Goal: Task Accomplishment & Management: Manage account settings

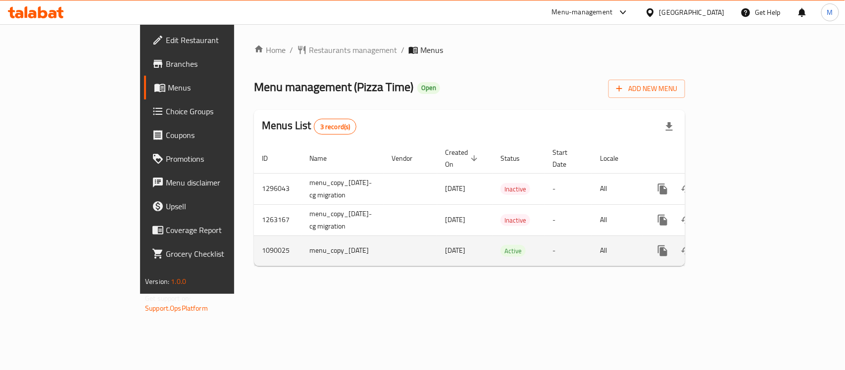
click at [740, 245] on icon "enhanced table" at bounding box center [734, 251] width 12 height 12
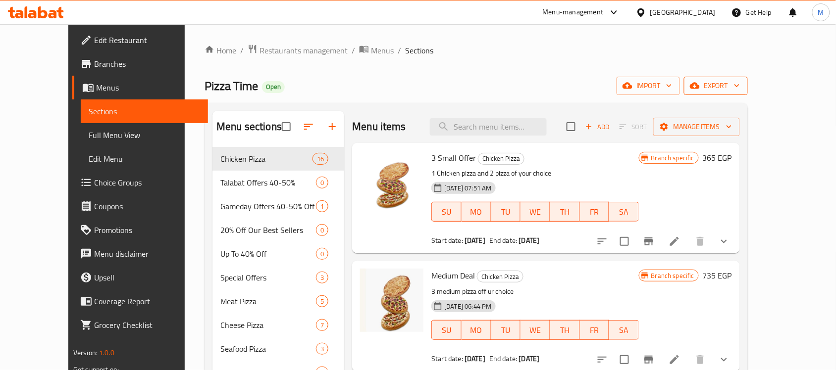
click at [699, 85] on icon "button" at bounding box center [695, 86] width 10 height 6
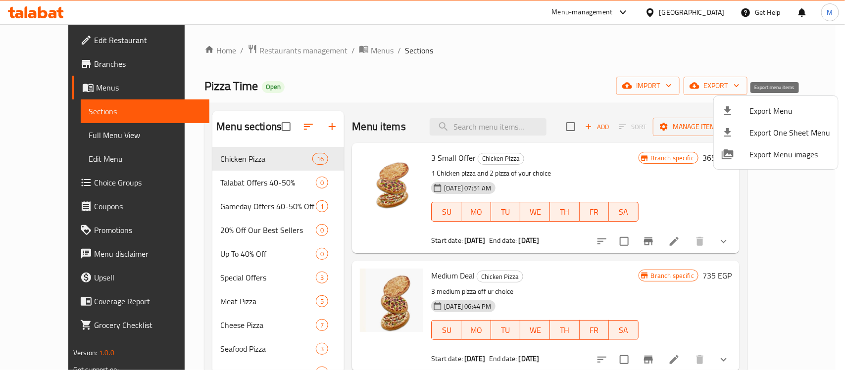
click at [762, 110] on span "Export Menu" at bounding box center [789, 111] width 81 height 12
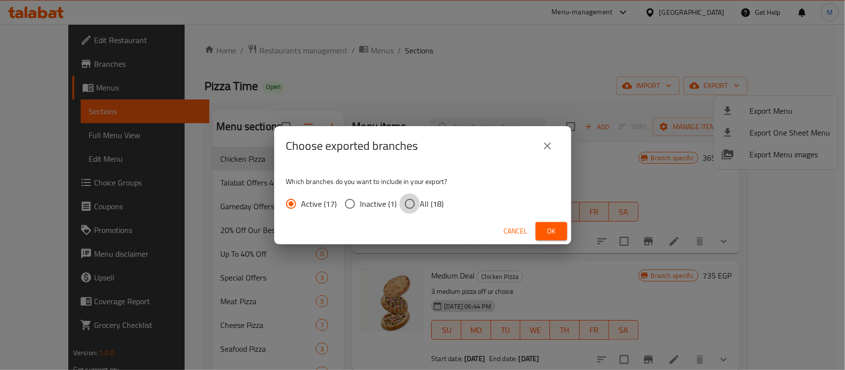
click at [413, 208] on input "All (18)" at bounding box center [409, 204] width 21 height 21
radio input "true"
click at [541, 231] on button "Ok" at bounding box center [552, 231] width 32 height 18
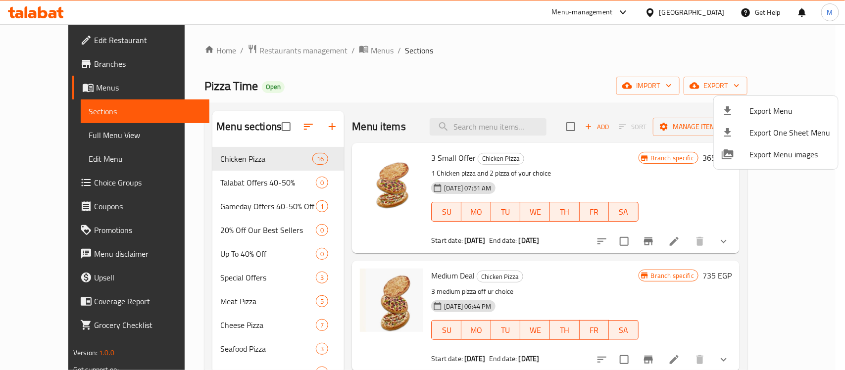
click at [436, 82] on div at bounding box center [422, 185] width 845 height 370
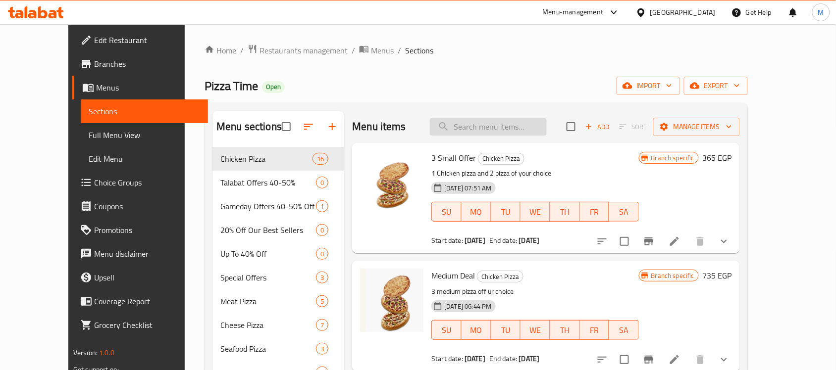
click at [493, 132] on input "search" at bounding box center [488, 126] width 117 height 17
paste input "وجبات الاطفال"
type input "وجبات الاطفال"
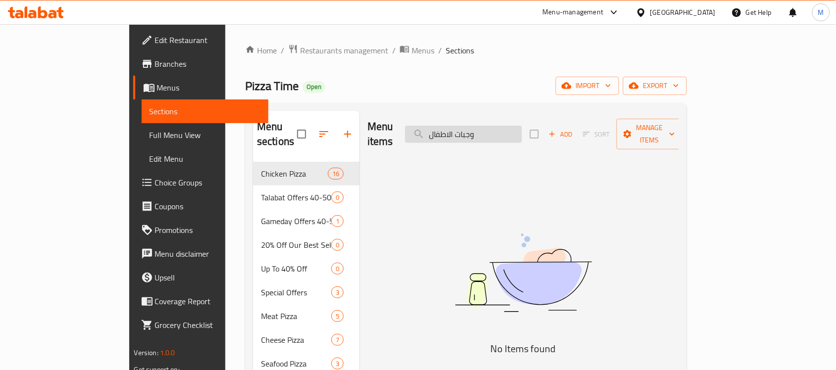
click at [496, 131] on input "وجبات الاطفال" at bounding box center [463, 134] width 117 height 17
type input "K"
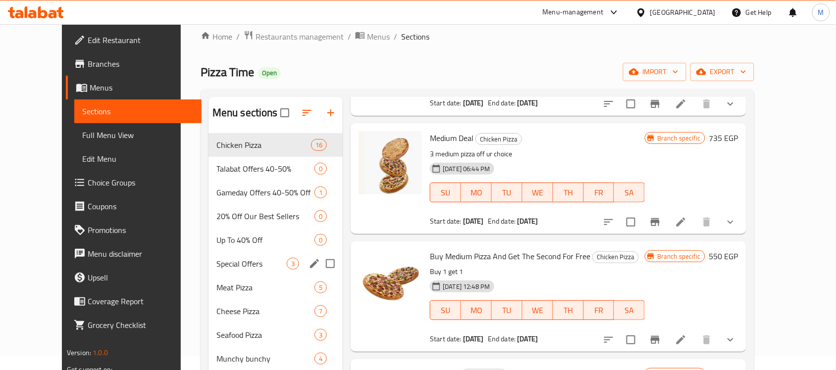
scroll to position [62, 0]
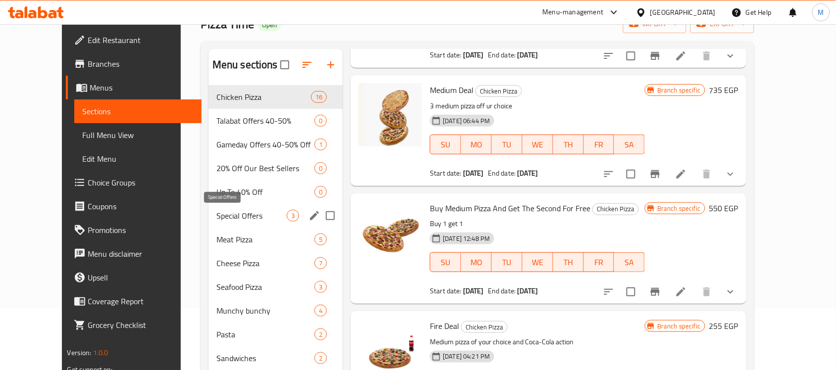
click at [229, 215] on span "Special Offers" at bounding box center [251, 216] width 70 height 12
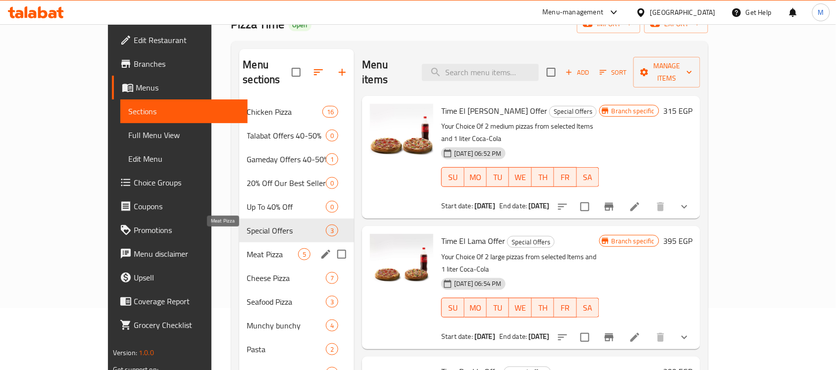
click at [247, 248] on span "Meat Pizza" at bounding box center [272, 254] width 51 height 12
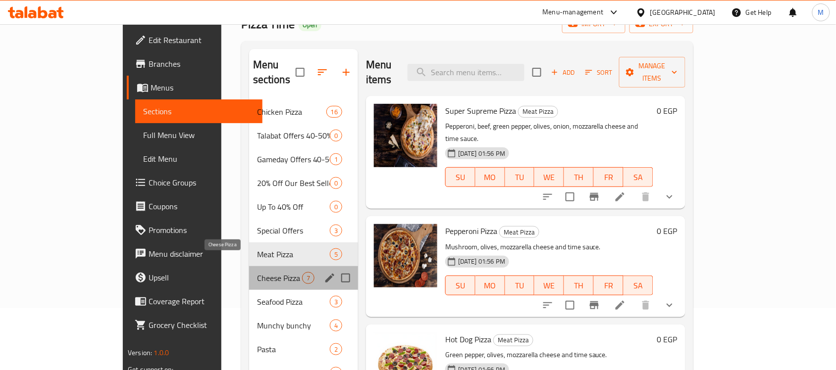
click at [257, 272] on span "Cheese Pizza" at bounding box center [279, 278] width 45 height 12
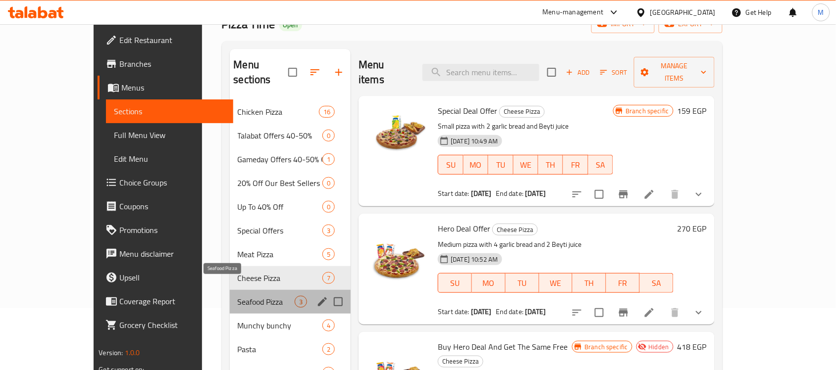
click at [238, 296] on span "Seafood Pizza" at bounding box center [266, 302] width 57 height 12
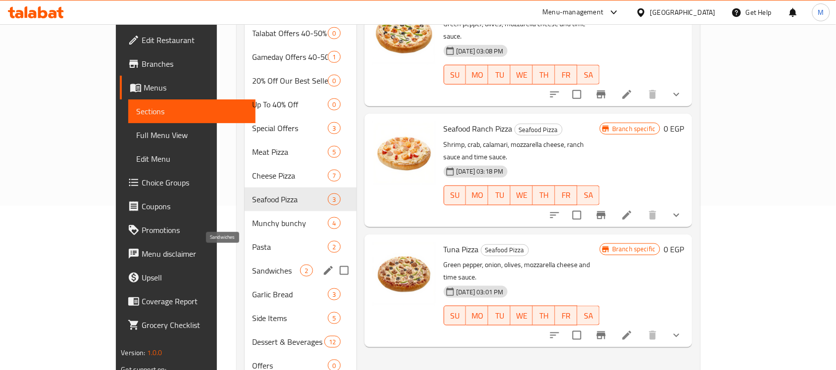
scroll to position [186, 0]
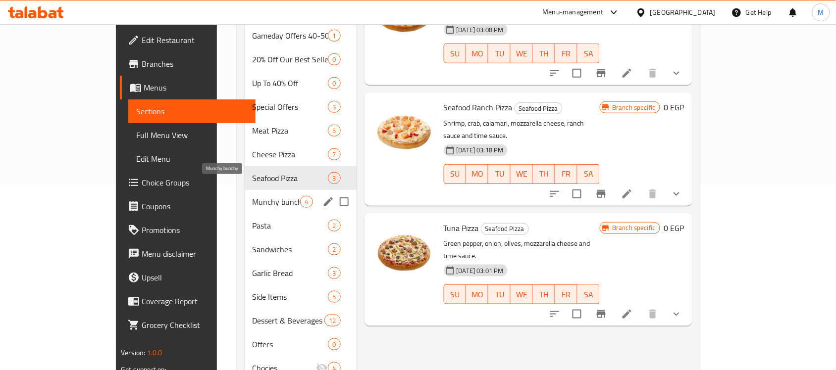
click at [252, 196] on span "Munchy bunchy" at bounding box center [276, 202] width 48 height 12
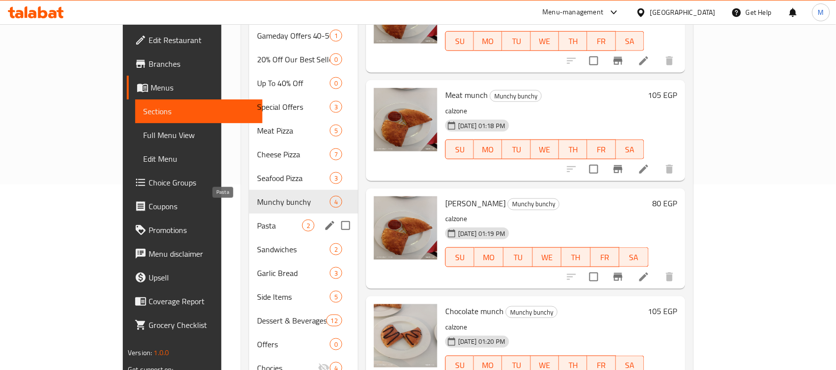
click at [257, 220] on span "Pasta" at bounding box center [279, 226] width 45 height 12
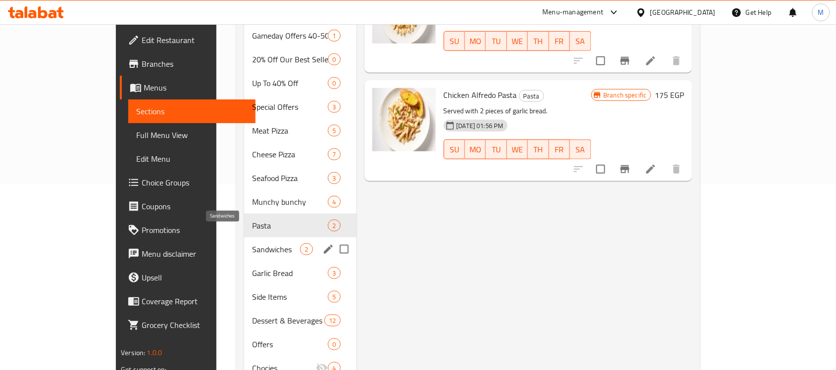
click at [252, 244] on span "Sandwiches" at bounding box center [276, 250] width 48 height 12
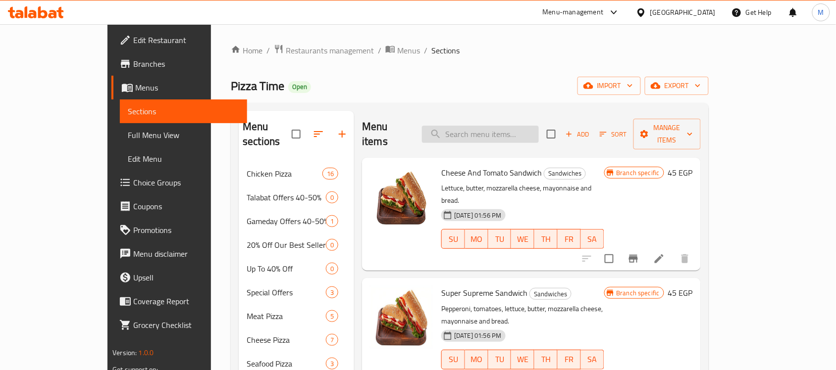
click at [499, 127] on input "search" at bounding box center [480, 134] width 117 height 17
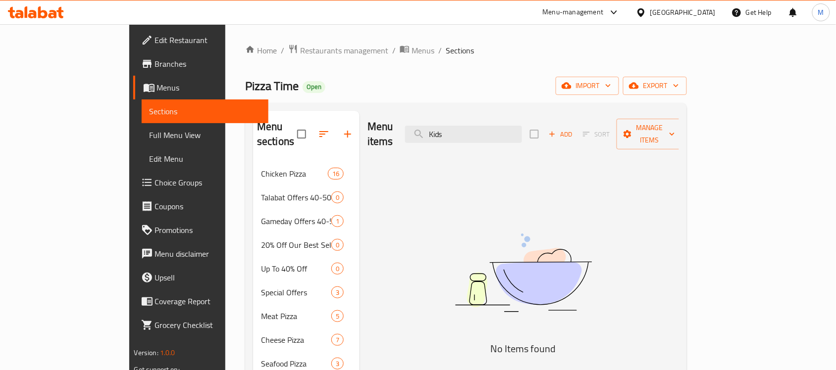
type input "Kids"
click at [534, 117] on div "Menu items Kids Add Sort Manage items" at bounding box center [522, 134] width 311 height 47
click at [522, 126] on input "Kids" at bounding box center [463, 134] width 117 height 17
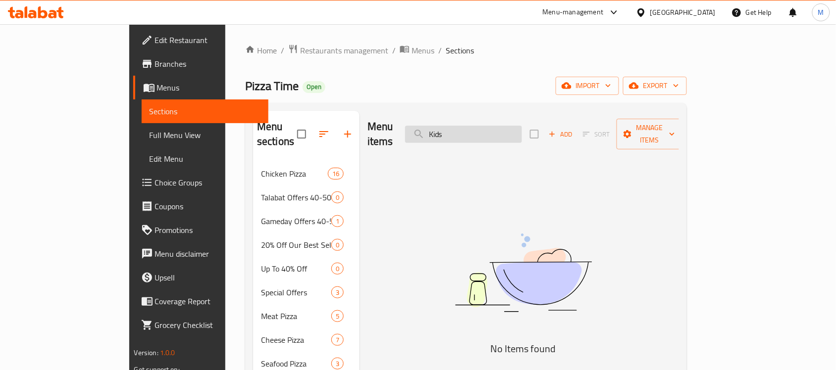
click at [522, 126] on input "Kids" at bounding box center [463, 134] width 117 height 17
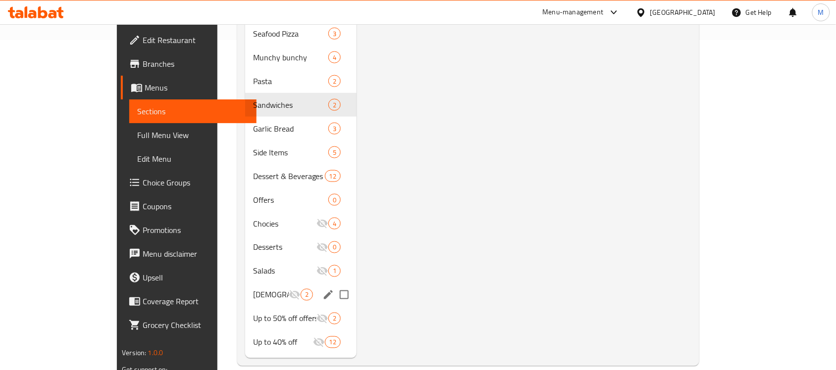
scroll to position [268, 0]
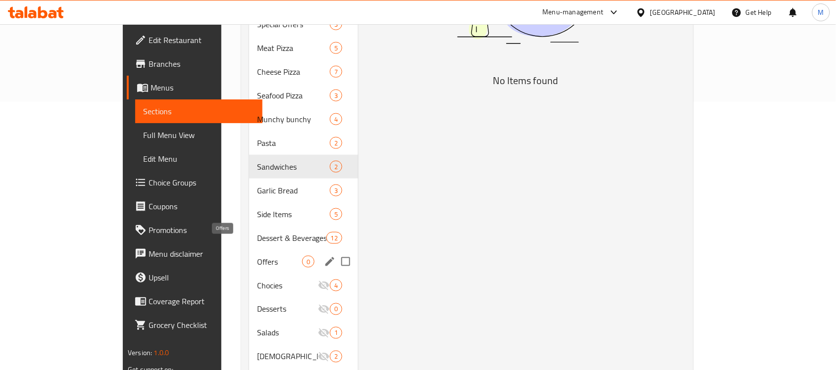
click at [257, 256] on span "Offers" at bounding box center [279, 262] width 45 height 12
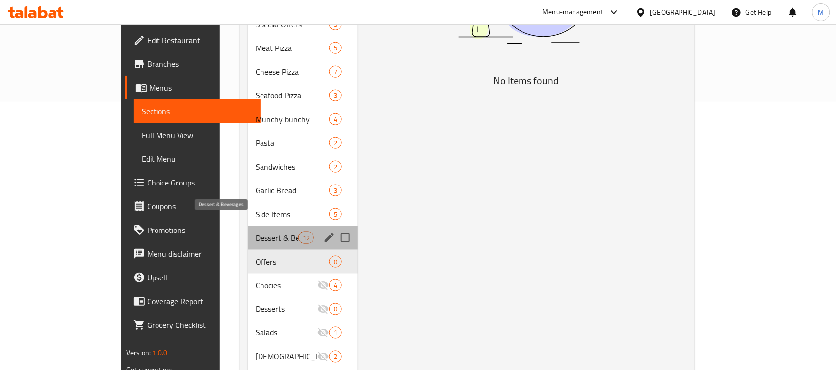
click at [255, 232] on span "Dessert & Beverages" at bounding box center [276, 238] width 42 height 12
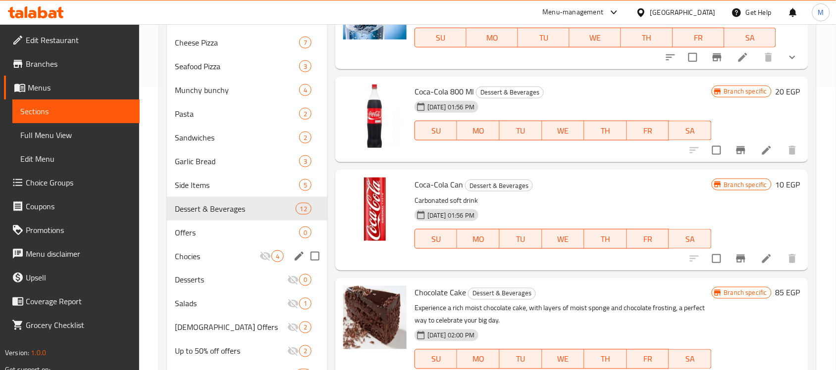
scroll to position [268, 0]
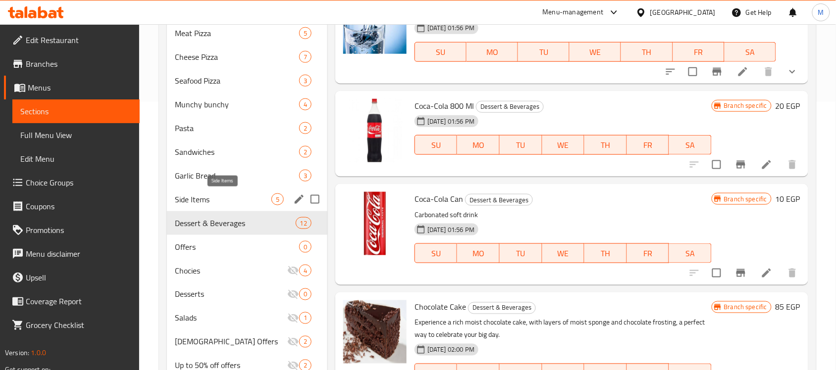
click at [205, 199] on span "Side Items" at bounding box center [223, 200] width 97 height 12
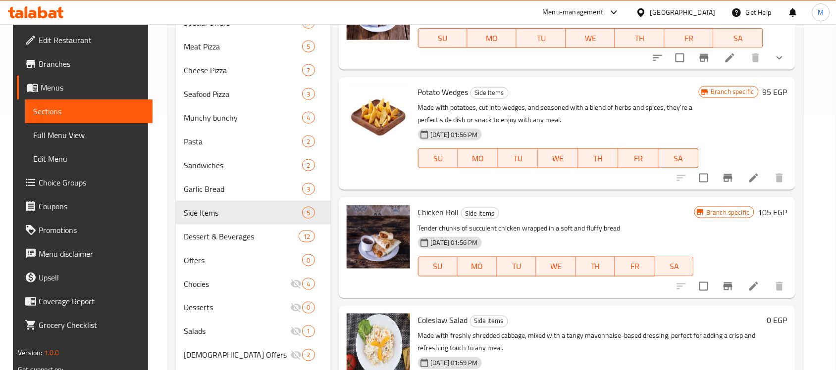
scroll to position [145, 0]
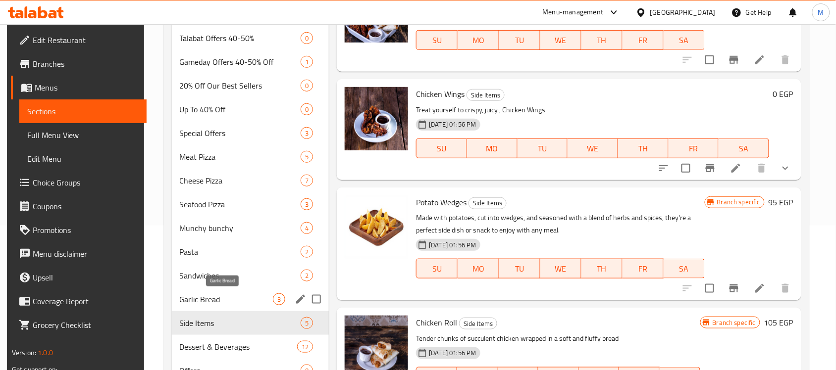
click at [224, 297] on span "Garlic Bread" at bounding box center [227, 300] width 94 height 12
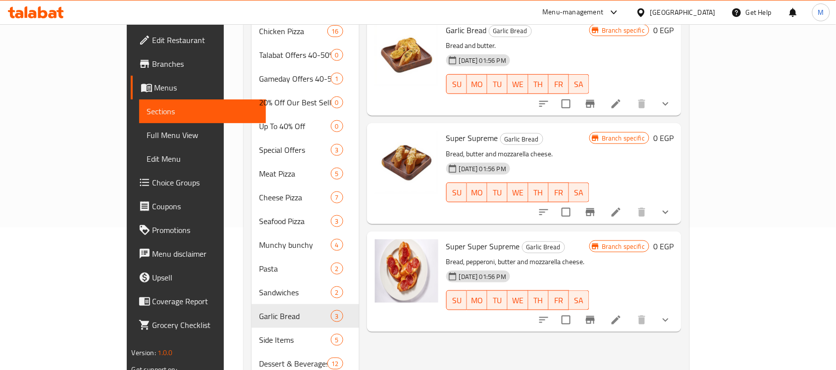
scroll to position [145, 0]
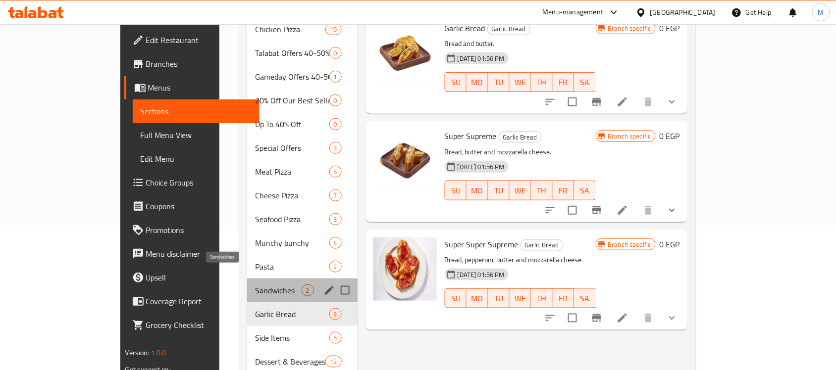
click at [255, 285] on span "Sandwiches" at bounding box center [278, 291] width 46 height 12
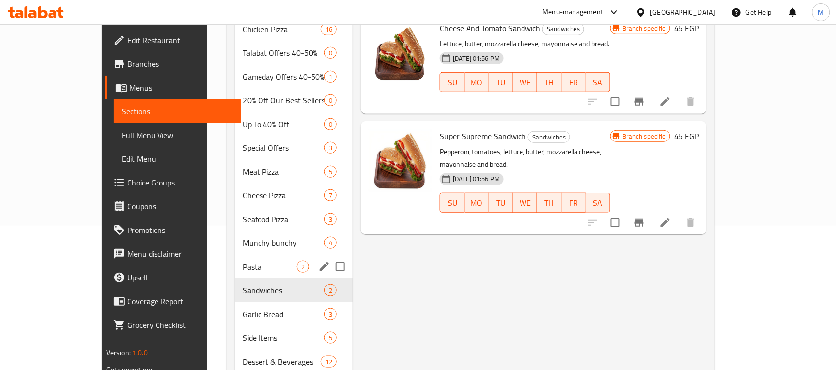
click at [235, 255] on div "Pasta 2" at bounding box center [294, 267] width 118 height 24
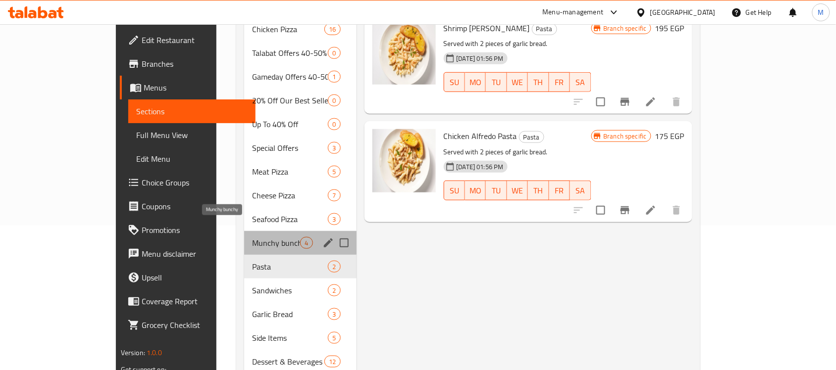
click at [252, 237] on span "Munchy bunchy" at bounding box center [276, 243] width 48 height 12
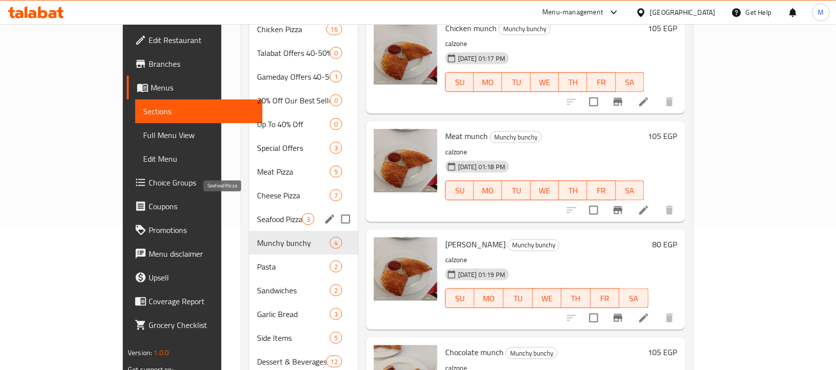
click at [257, 213] on span "Seafood Pizza" at bounding box center [279, 219] width 45 height 12
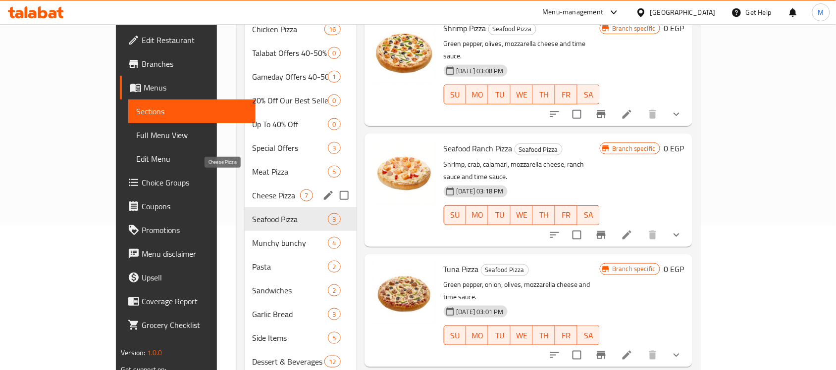
click at [252, 190] on span "Cheese Pizza" at bounding box center [276, 196] width 48 height 12
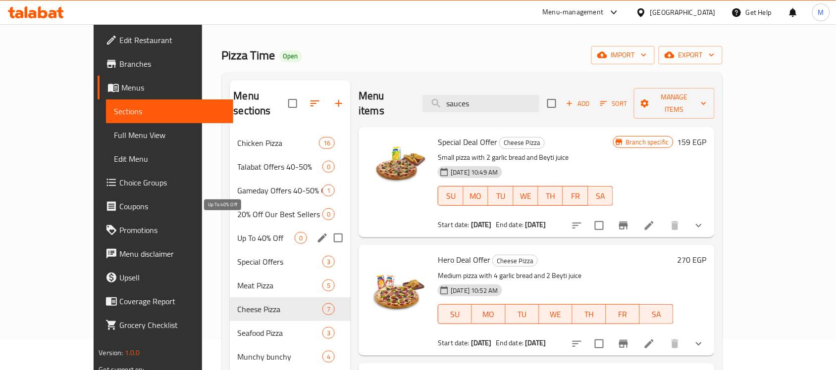
scroll to position [21, 0]
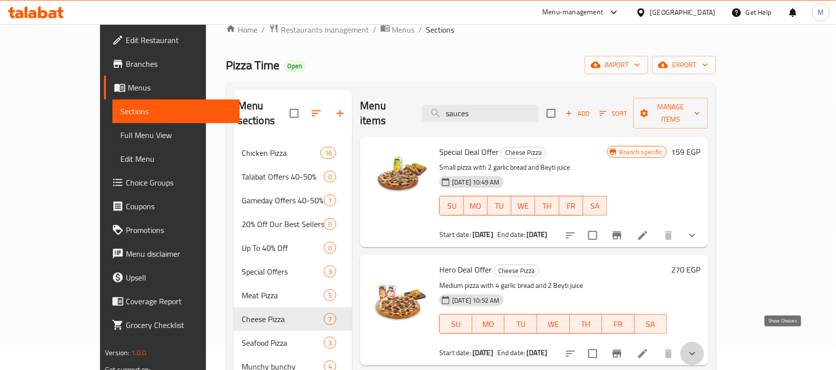
click at [698, 348] on icon "show more" at bounding box center [692, 354] width 12 height 12
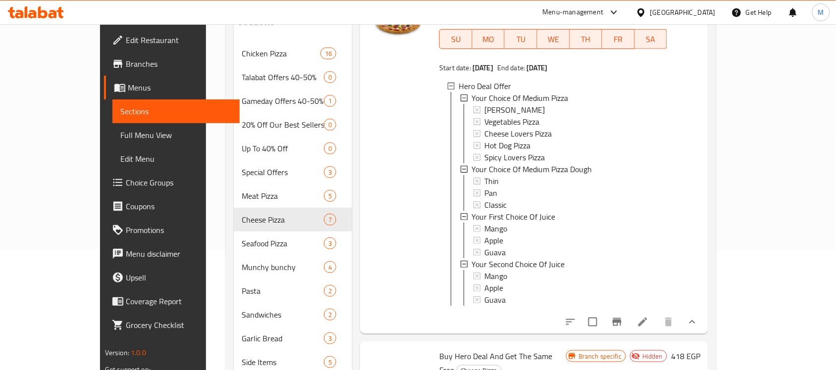
scroll to position [128, 0]
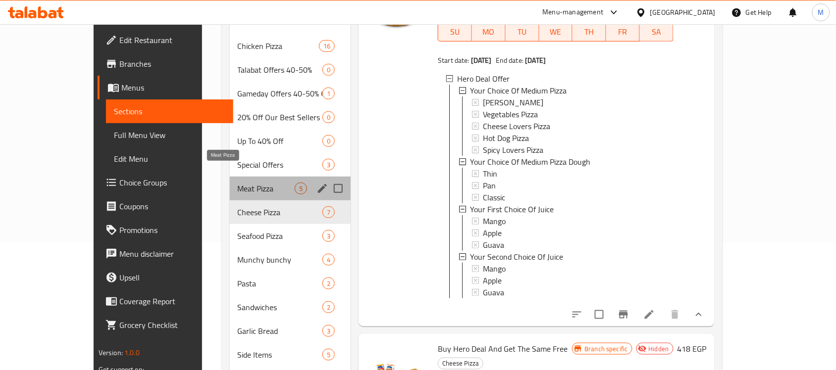
click at [238, 183] on span "Meat Pizza" at bounding box center [266, 189] width 57 height 12
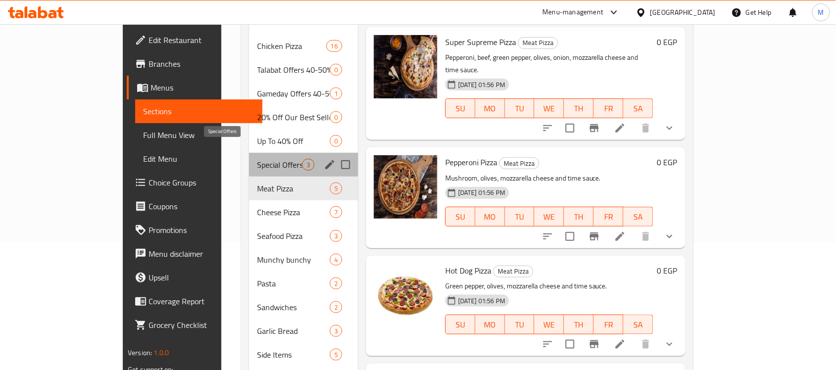
click at [257, 159] on span "Special Offers" at bounding box center [279, 165] width 45 height 12
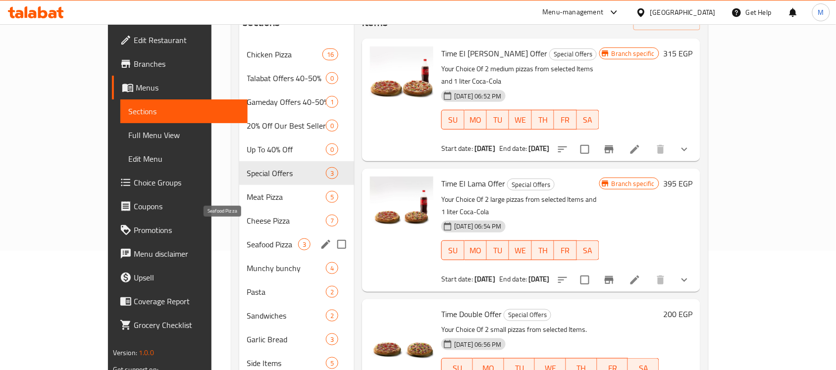
scroll to position [128, 0]
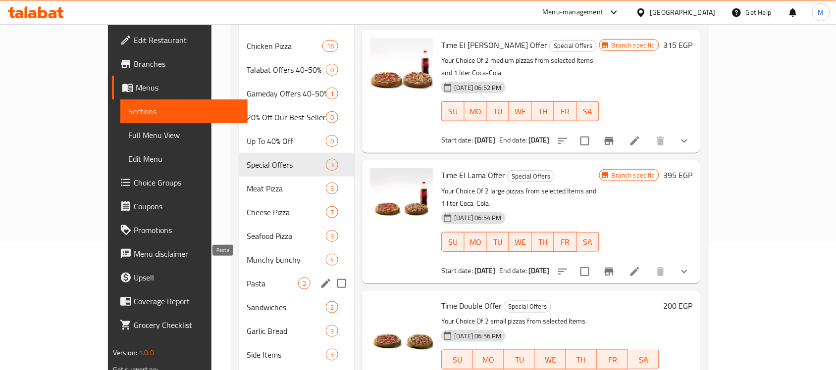
click at [247, 278] on span "Pasta" at bounding box center [272, 284] width 51 height 12
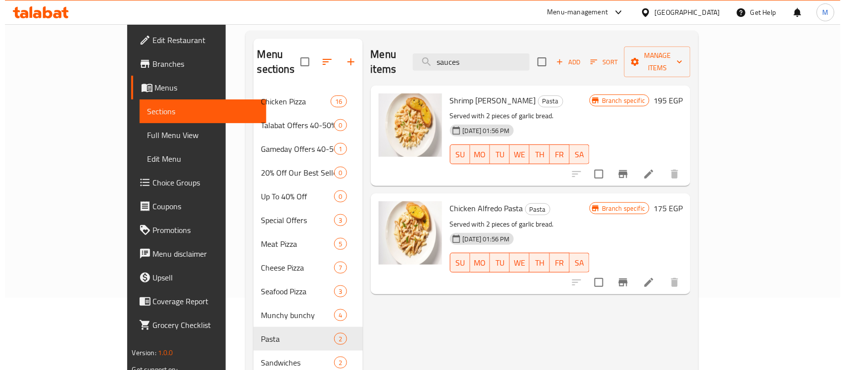
scroll to position [4, 0]
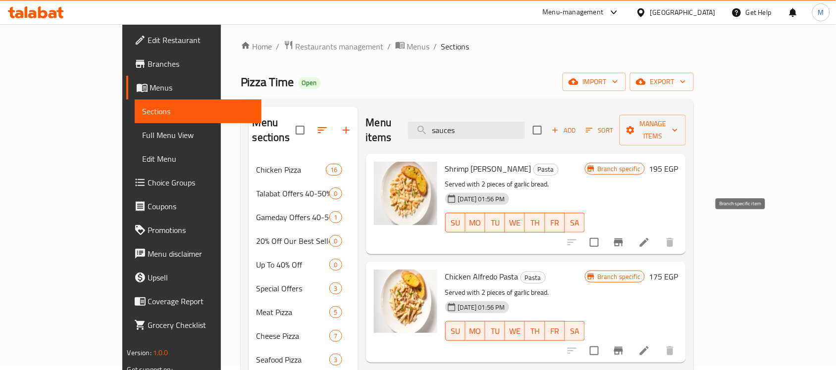
click at [624, 237] on icon "Branch-specific-item" at bounding box center [618, 243] width 12 height 12
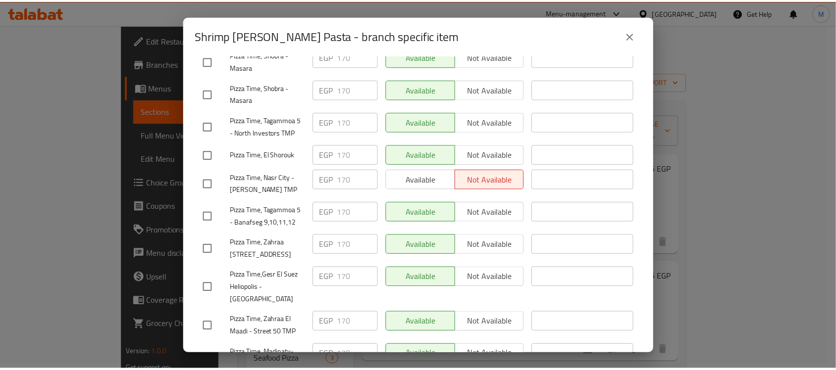
scroll to position [478, 0]
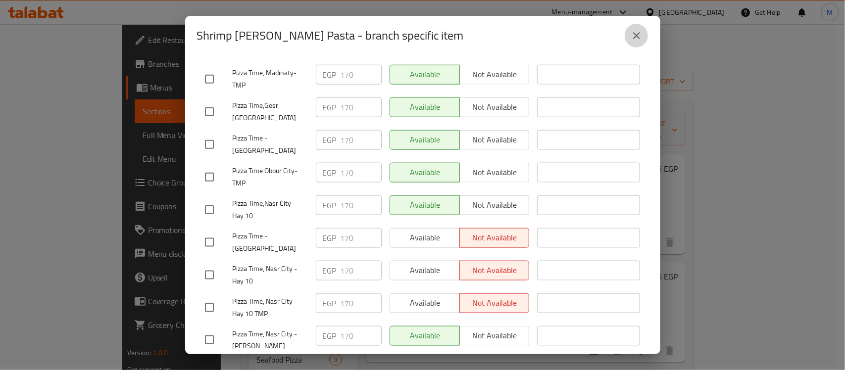
click at [635, 41] on icon "close" at bounding box center [637, 36] width 12 height 12
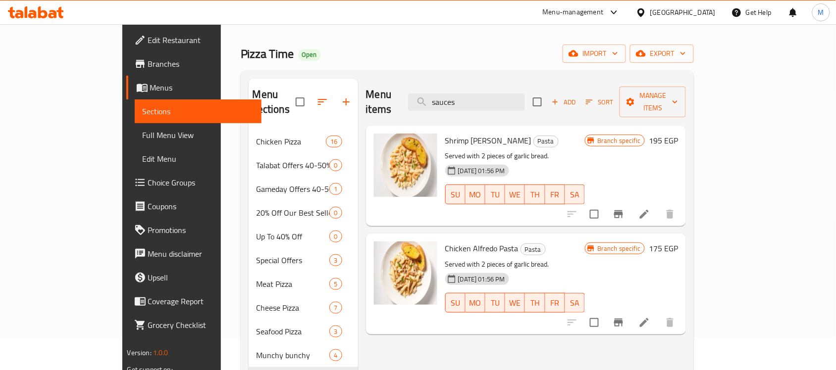
scroll to position [0, 0]
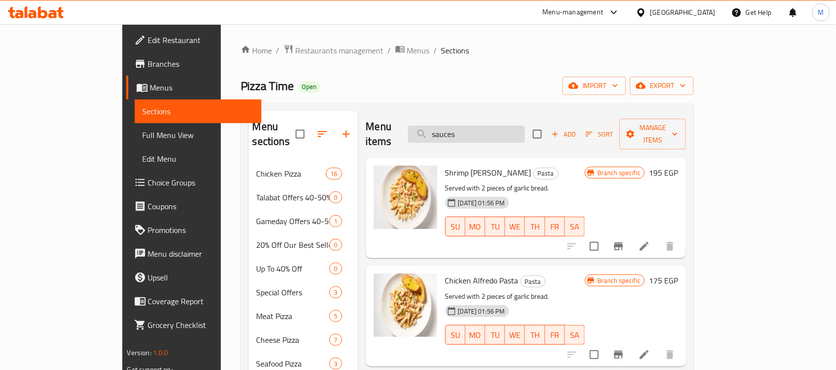
click at [498, 126] on input "sauces" at bounding box center [466, 134] width 117 height 17
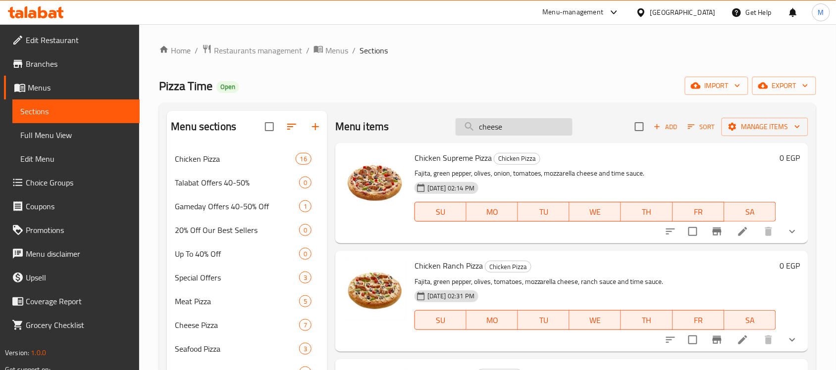
click at [515, 127] on input "cheese" at bounding box center [513, 126] width 117 height 17
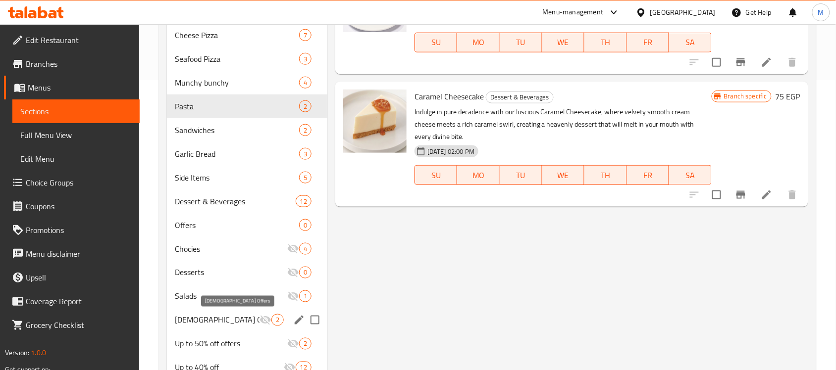
scroll to position [268, 0]
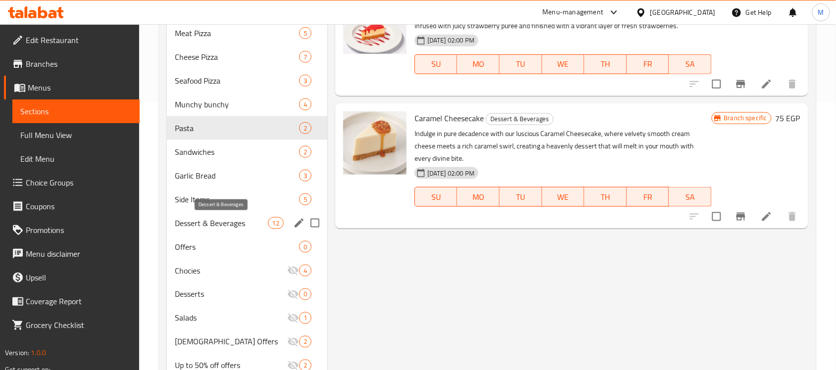
click at [226, 227] on span "Dessert & Beverages" at bounding box center [221, 223] width 93 height 12
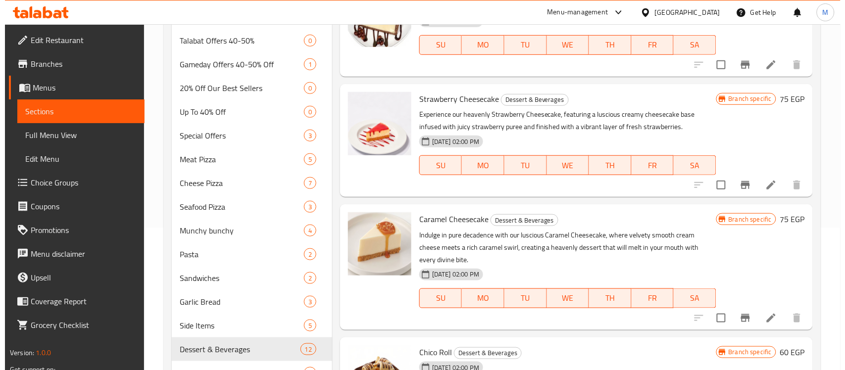
scroll to position [145, 0]
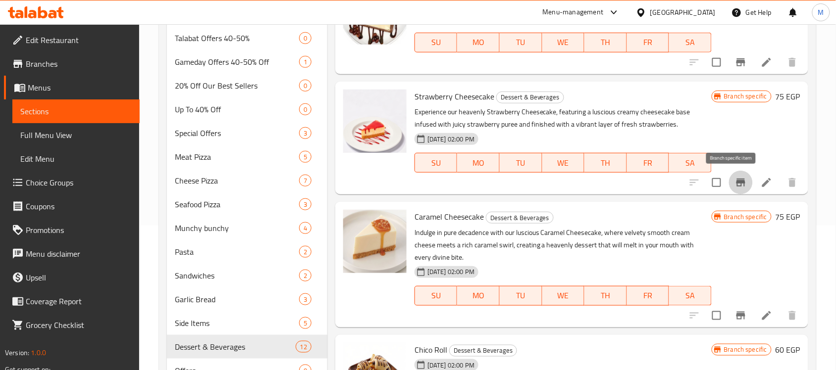
click at [735, 185] on icon "Branch-specific-item" at bounding box center [741, 183] width 12 height 12
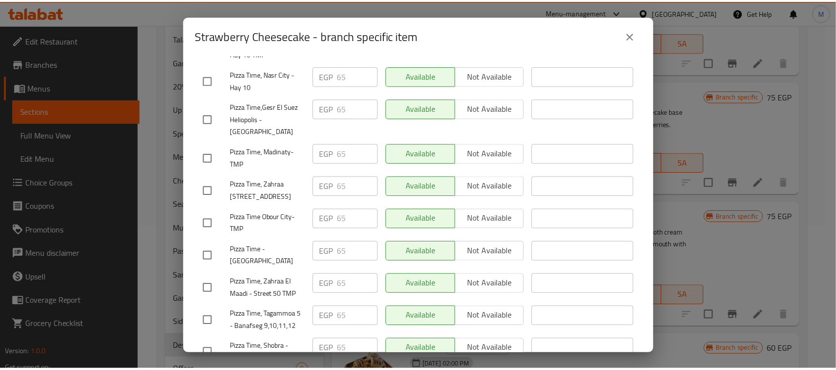
scroll to position [478, 0]
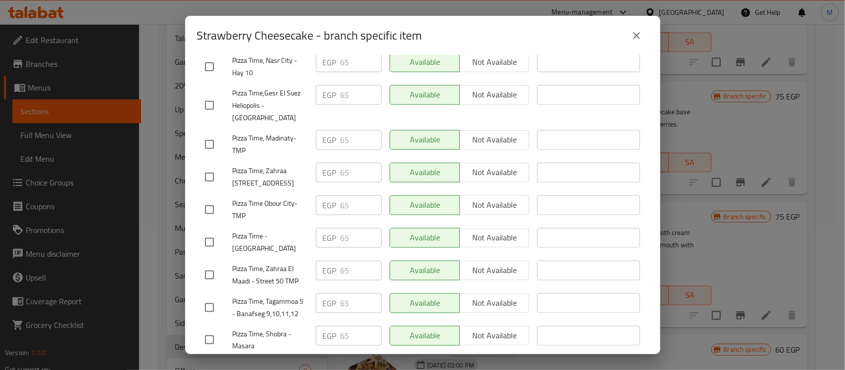
click at [636, 40] on icon "close" at bounding box center [637, 36] width 12 height 12
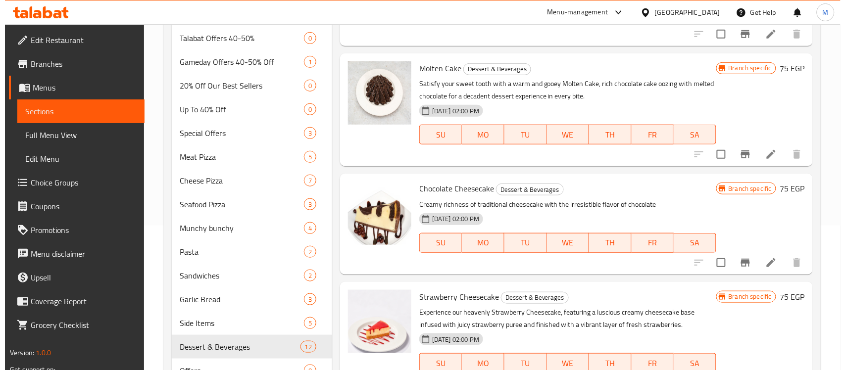
scroll to position [606, 0]
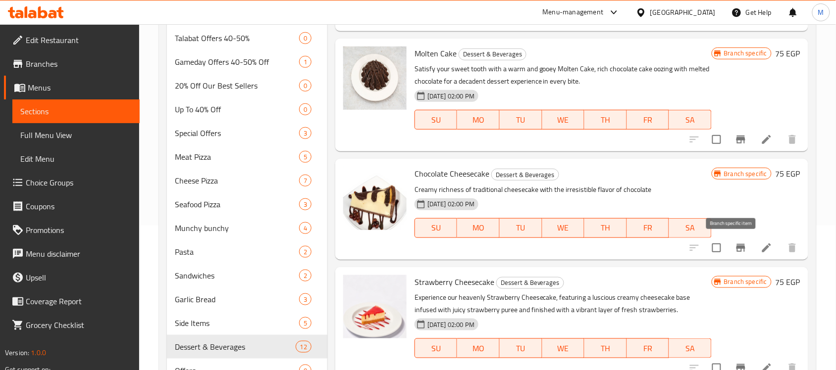
click at [736, 246] on icon "Branch-specific-item" at bounding box center [740, 248] width 9 height 8
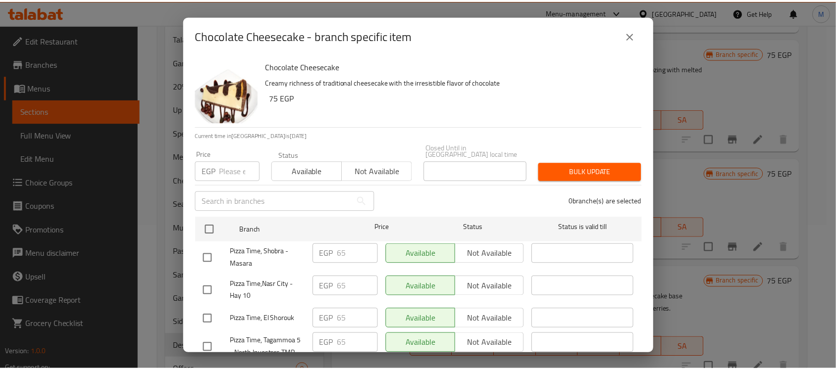
scroll to position [478, 0]
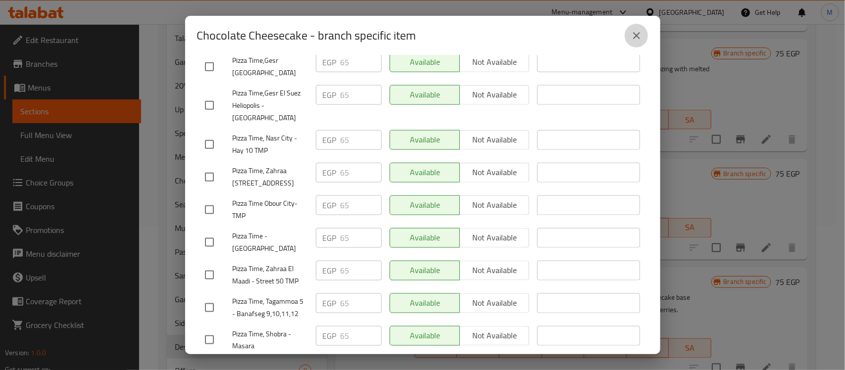
click at [632, 35] on icon "close" at bounding box center [637, 36] width 12 height 12
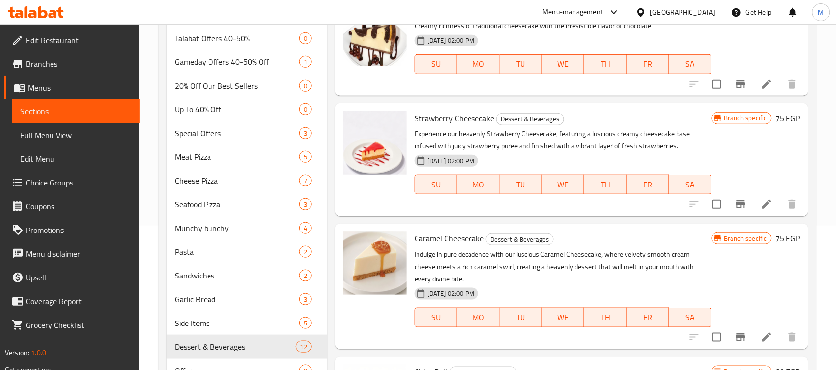
scroll to position [792, 0]
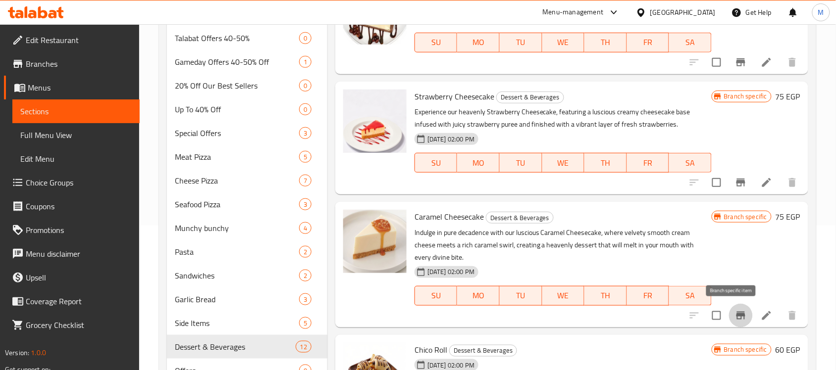
click at [741, 307] on button "Branch-specific-item" at bounding box center [741, 316] width 24 height 24
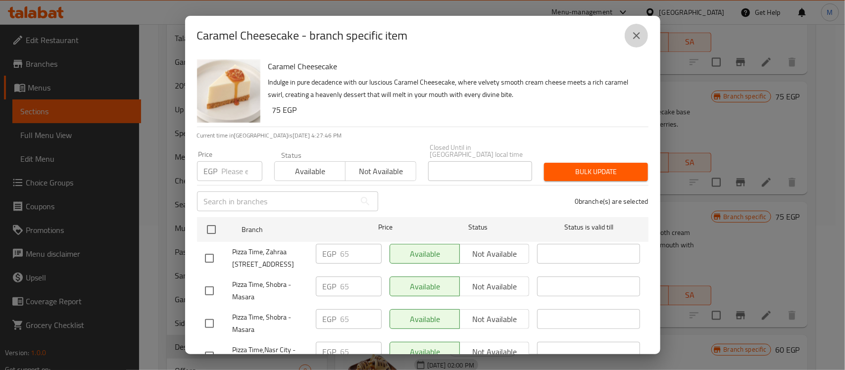
click at [635, 41] on button "close" at bounding box center [637, 36] width 24 height 24
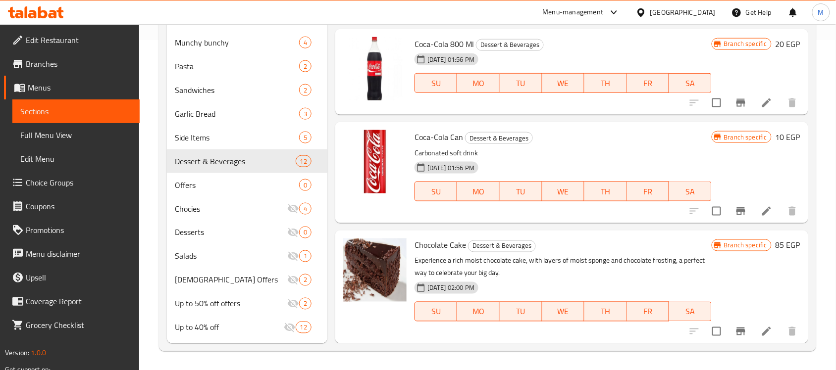
scroll to position [0, 0]
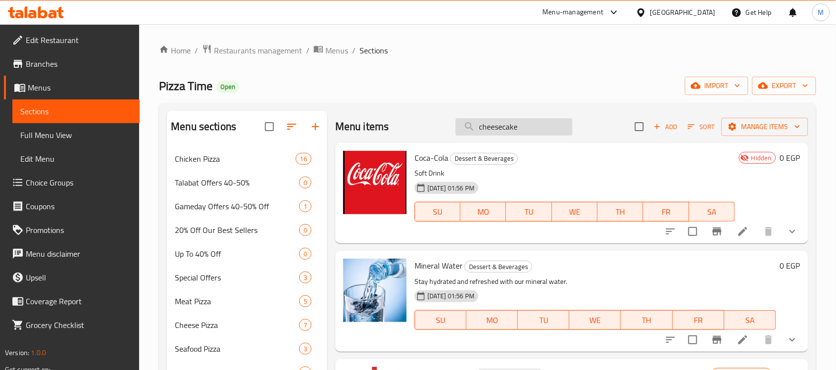
click at [523, 129] on input "cheesecake" at bounding box center [513, 126] width 117 height 17
paste input "تشيكن باربكيو s"
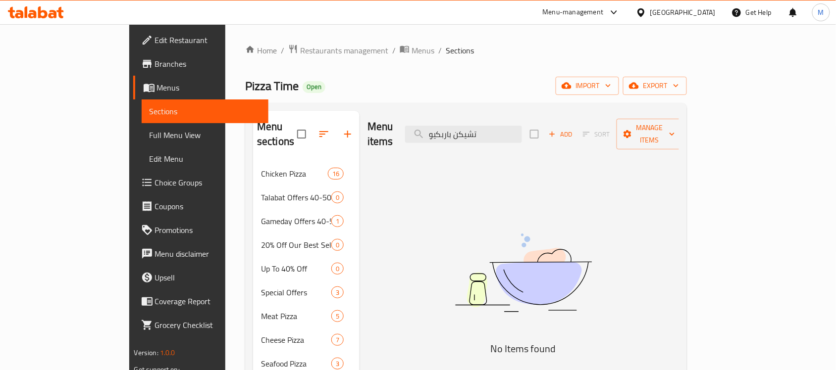
type input "تشيكن باربكيو"
click at [509, 126] on input "تشيكن باربكيو" at bounding box center [463, 134] width 117 height 17
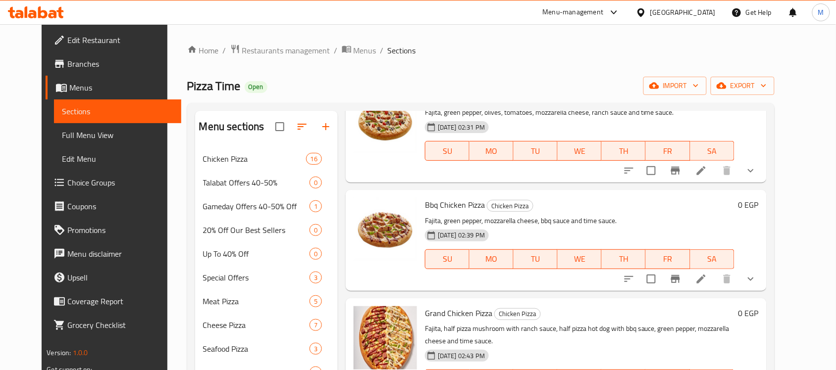
scroll to position [309, 0]
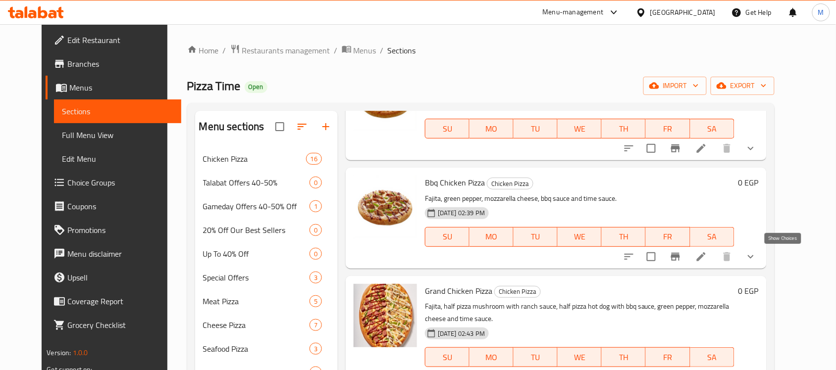
click at [756, 259] on icon "show more" at bounding box center [751, 257] width 12 height 12
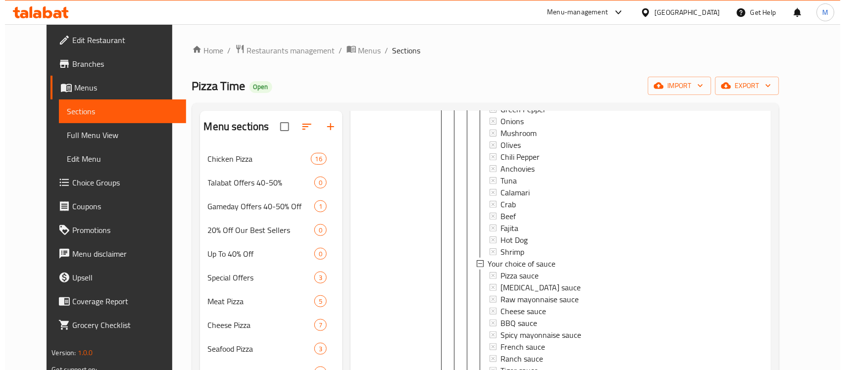
scroll to position [371, 0]
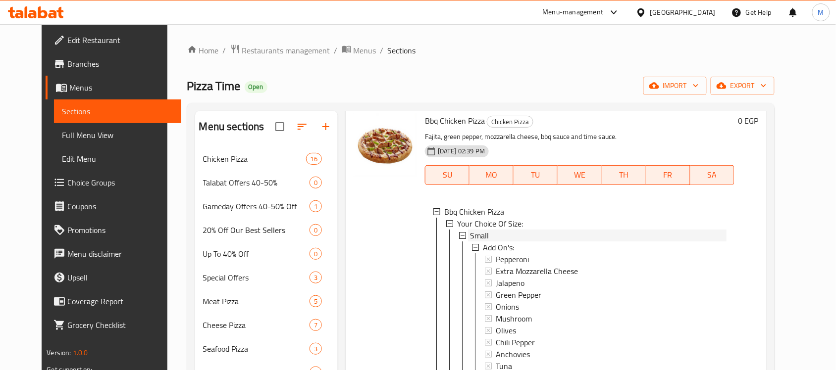
click at [470, 233] on span "Small" at bounding box center [479, 236] width 19 height 12
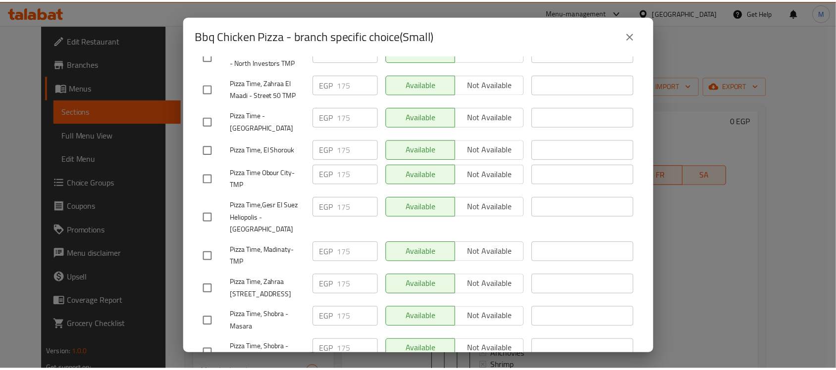
scroll to position [478, 0]
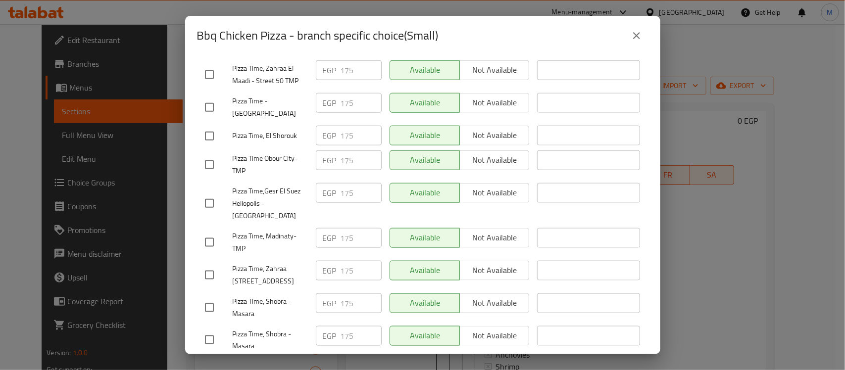
click at [637, 35] on icon "close" at bounding box center [636, 35] width 7 height 7
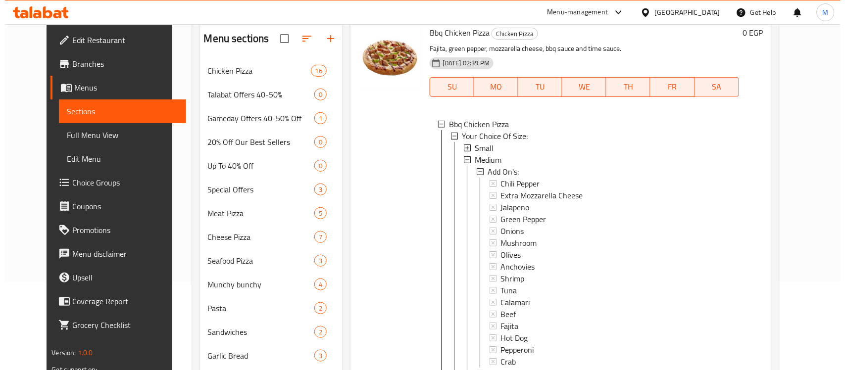
scroll to position [91, 0]
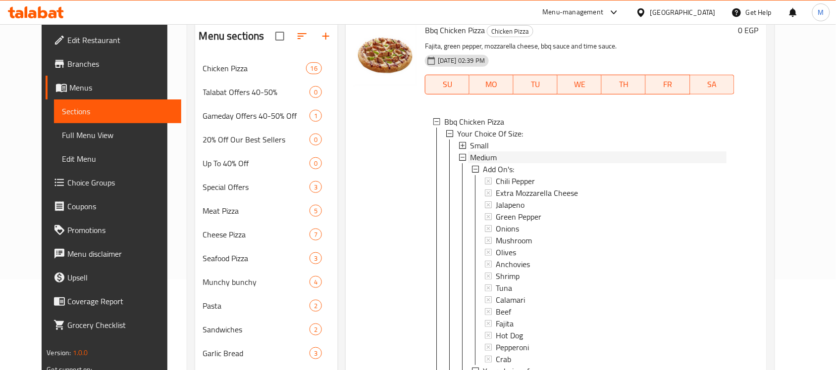
click at [470, 154] on span "Medium" at bounding box center [483, 157] width 27 height 12
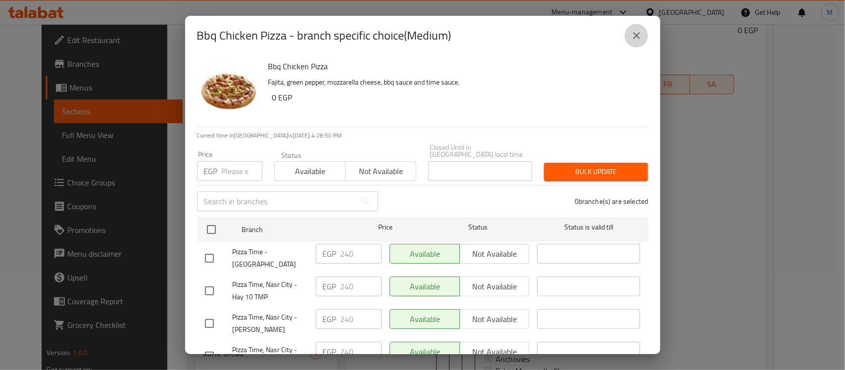
click at [636, 35] on icon "close" at bounding box center [636, 35] width 7 height 7
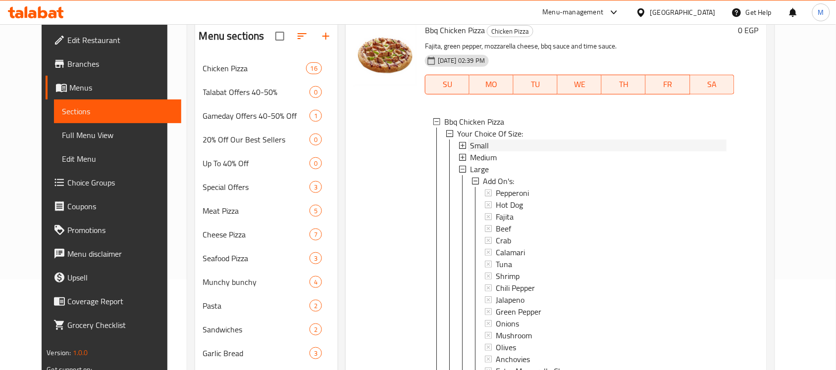
click at [478, 144] on div "Small" at bounding box center [598, 146] width 256 height 12
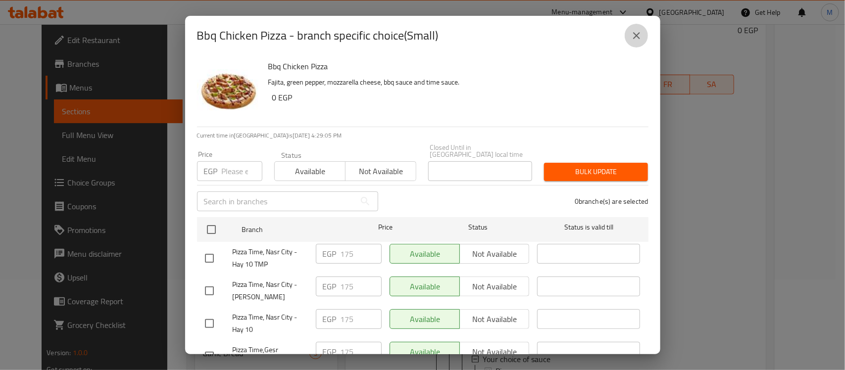
click at [632, 36] on icon "close" at bounding box center [637, 36] width 12 height 12
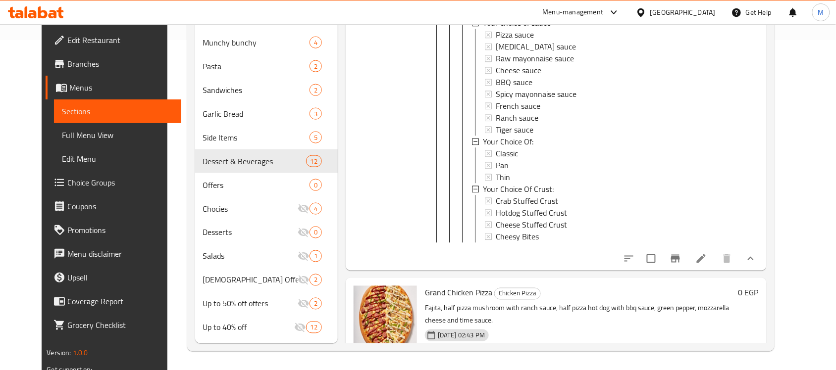
scroll to position [869, 0]
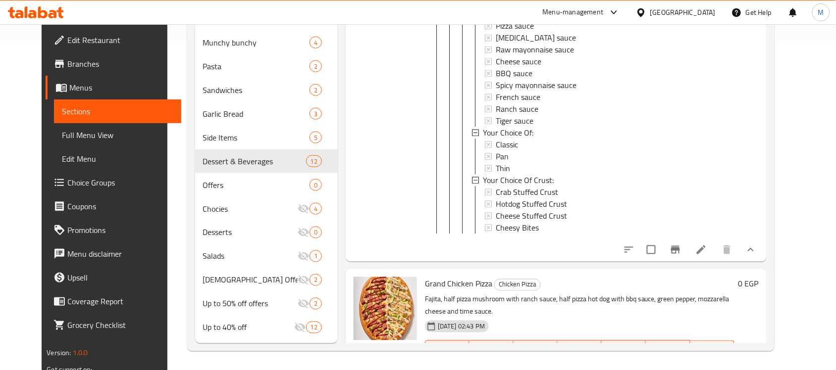
click at [753, 251] on icon "show more" at bounding box center [750, 249] width 6 height 3
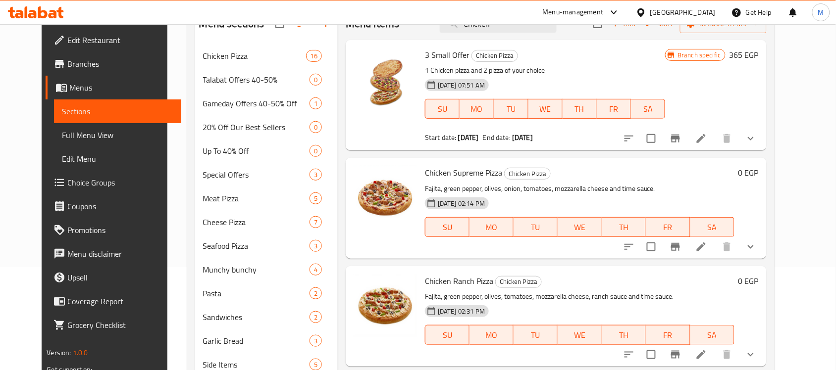
scroll to position [83, 0]
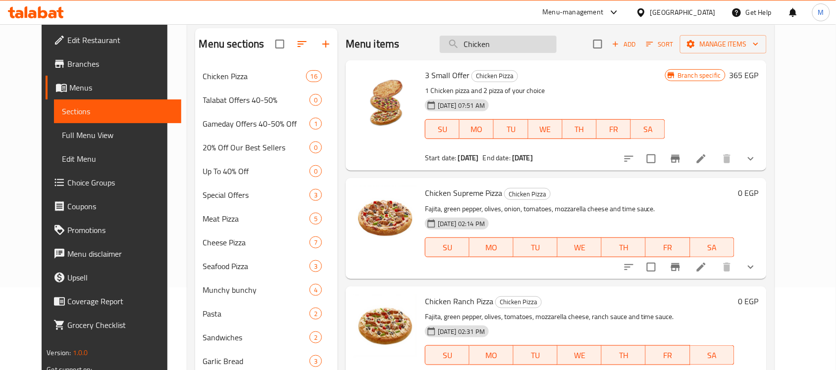
click at [510, 44] on input "Chicken" at bounding box center [498, 44] width 117 height 17
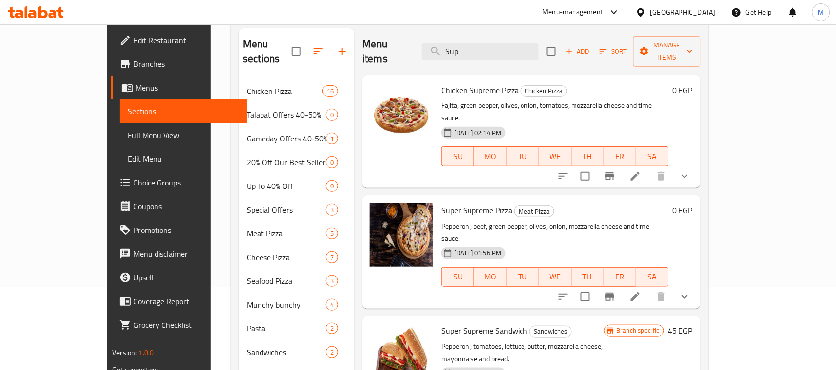
type input "Sup"
click at [691, 291] on icon "show more" at bounding box center [685, 297] width 12 height 12
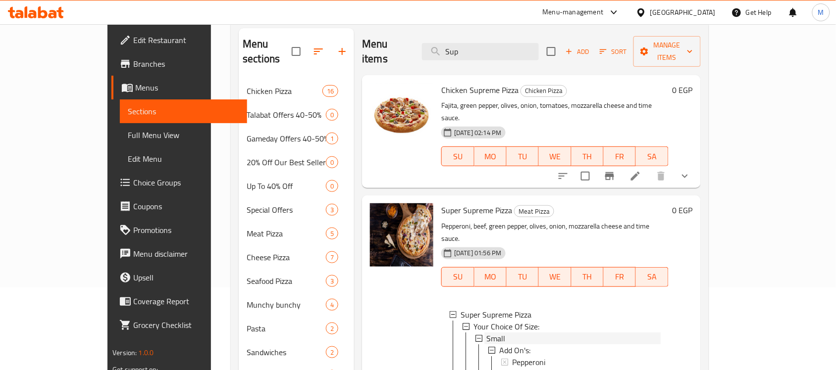
click at [486, 333] on span "Small" at bounding box center [495, 339] width 19 height 12
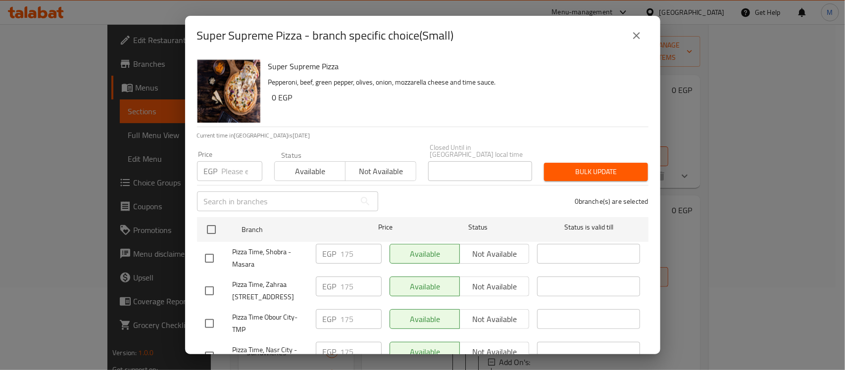
click at [631, 41] on icon "close" at bounding box center [637, 36] width 12 height 12
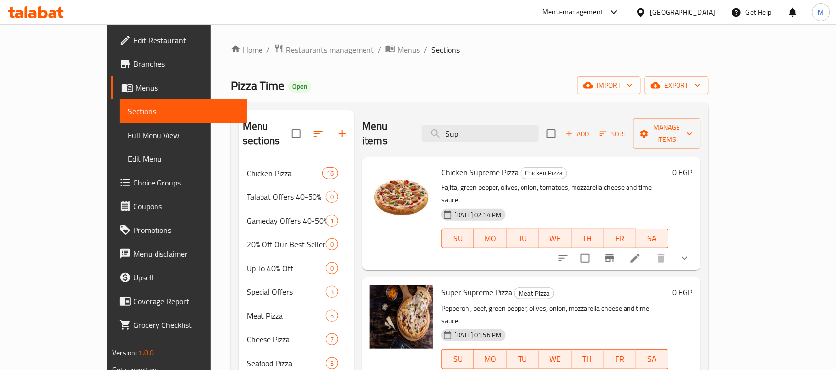
scroll to position [0, 0]
click at [497, 127] on input "Sup" at bounding box center [480, 134] width 117 height 17
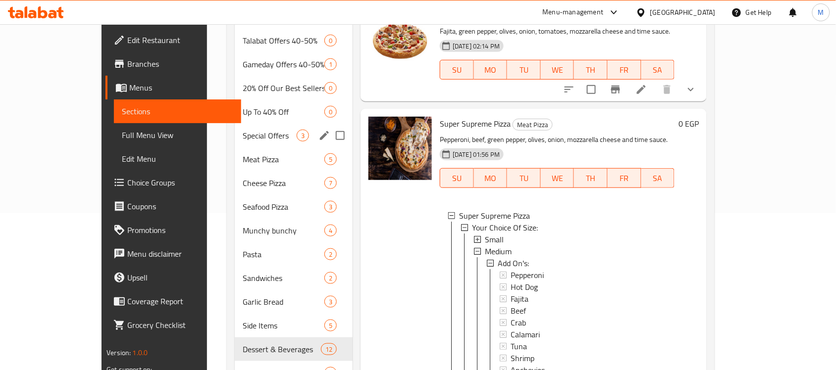
scroll to position [186, 0]
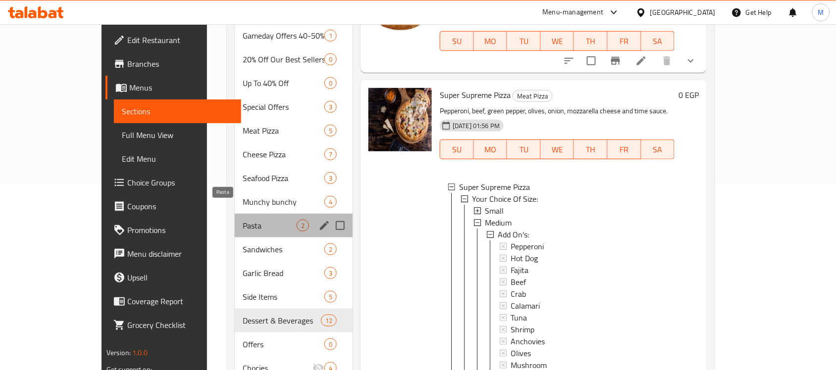
click at [243, 220] on span "Pasta" at bounding box center [270, 226] width 54 height 12
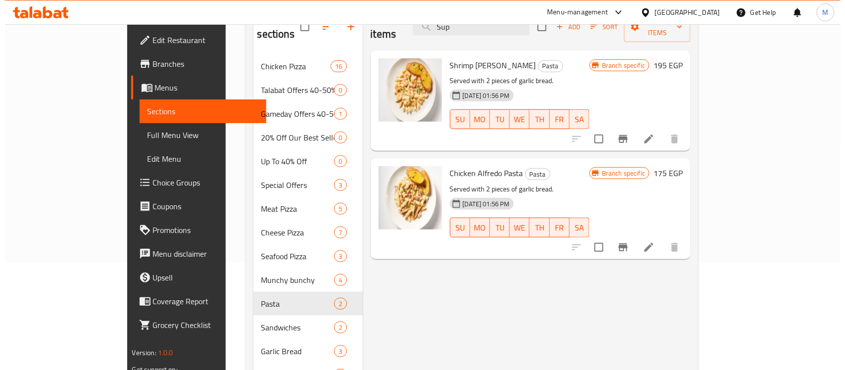
scroll to position [124, 0]
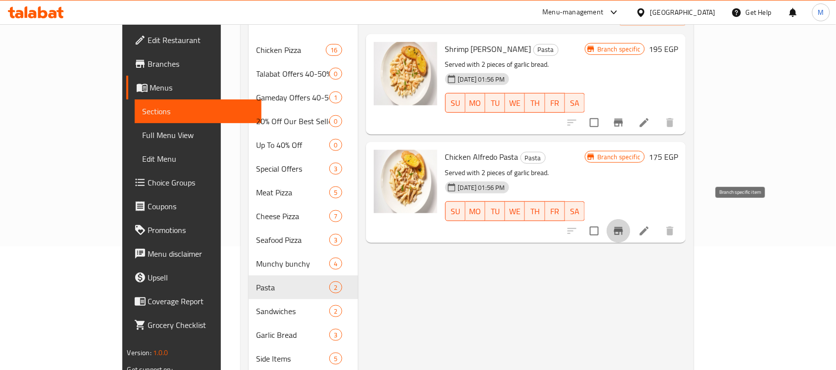
click at [623, 227] on icon "Branch-specific-item" at bounding box center [618, 231] width 9 height 8
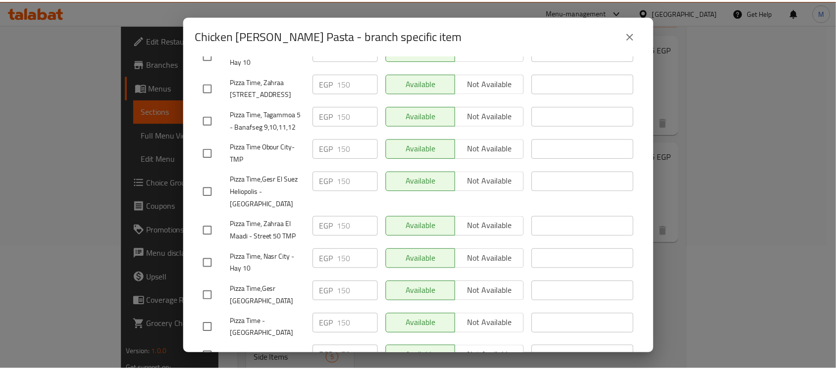
scroll to position [478, 0]
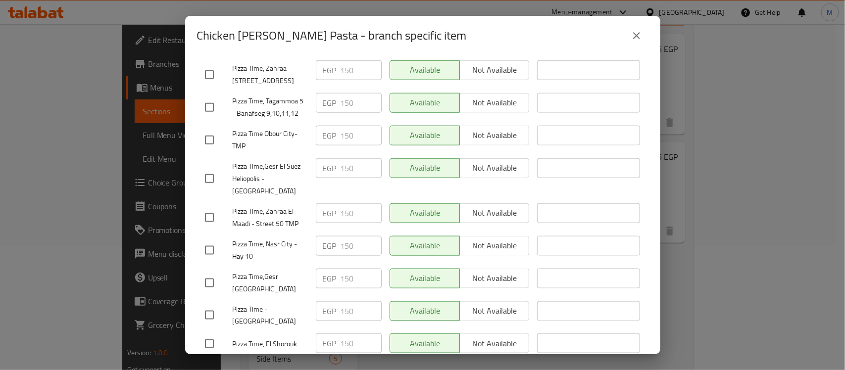
click at [633, 36] on icon "close" at bounding box center [637, 36] width 12 height 12
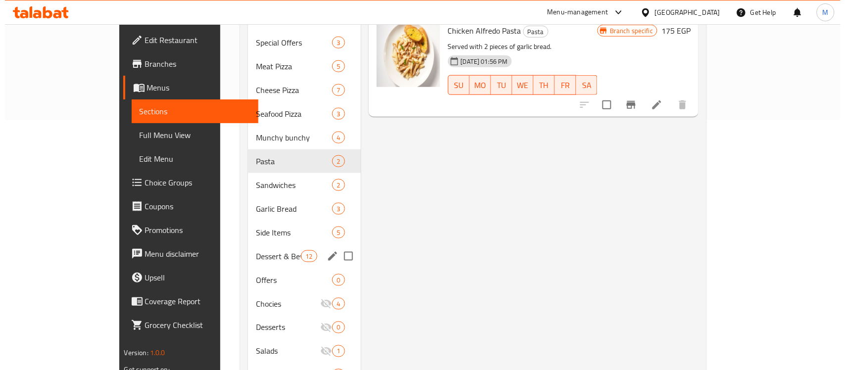
scroll to position [186, 0]
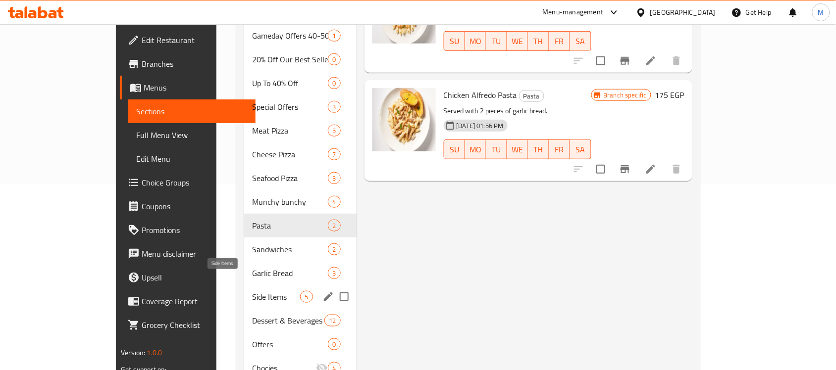
click at [252, 291] on span "Side Items" at bounding box center [276, 297] width 48 height 12
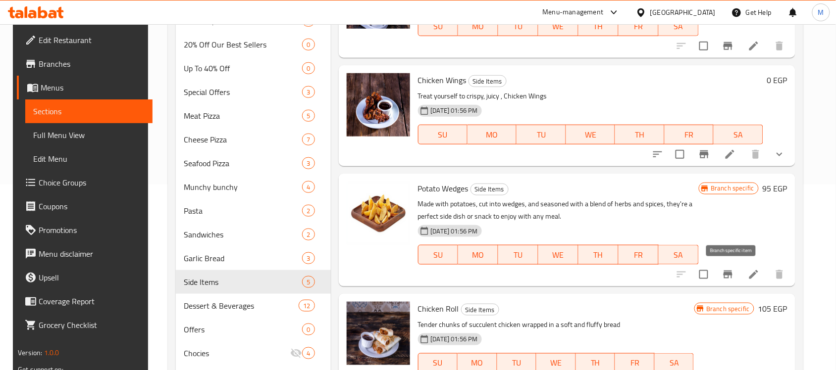
click at [732, 273] on icon "Branch-specific-item" at bounding box center [727, 275] width 9 height 8
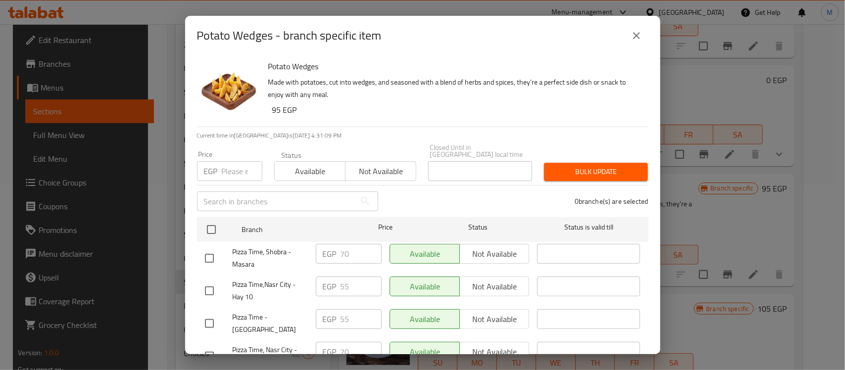
click at [234, 163] on input "number" at bounding box center [242, 171] width 41 height 20
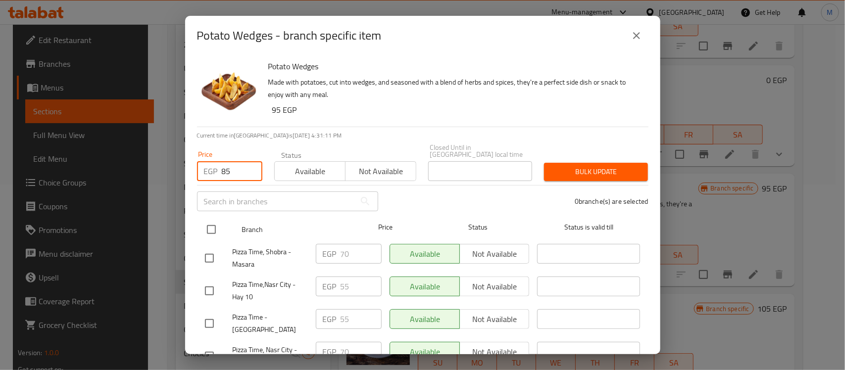
type input "85"
click at [213, 226] on input "checkbox" at bounding box center [211, 229] width 21 height 21
checkbox input "true"
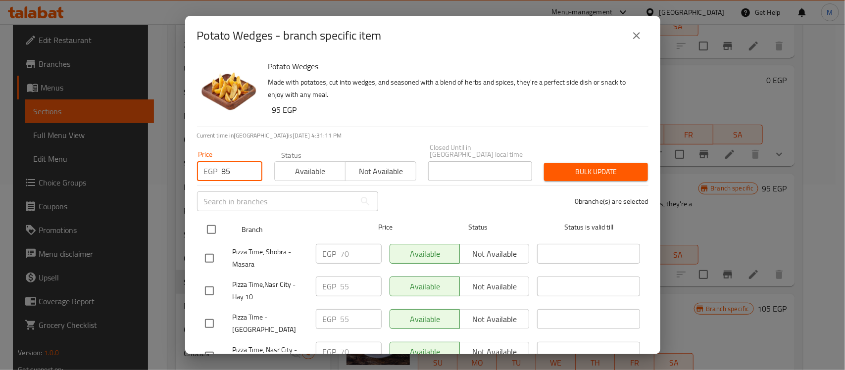
checkbox input "true"
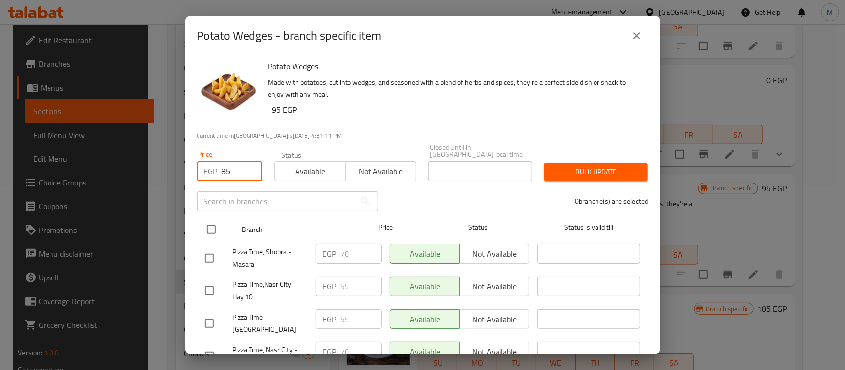
checkbox input "true"
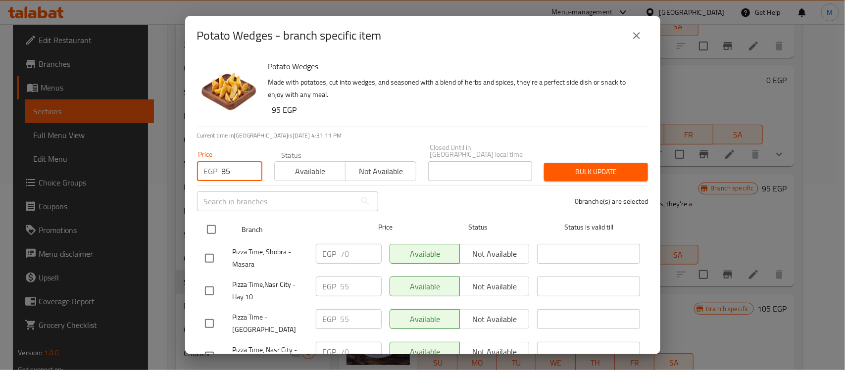
checkbox input "true"
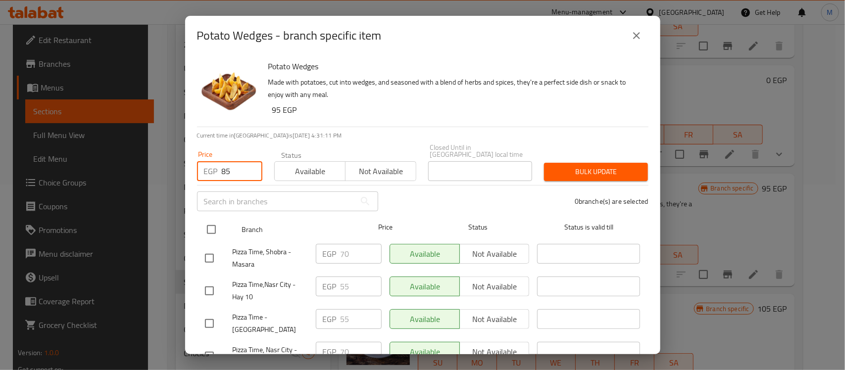
checkbox input "true"
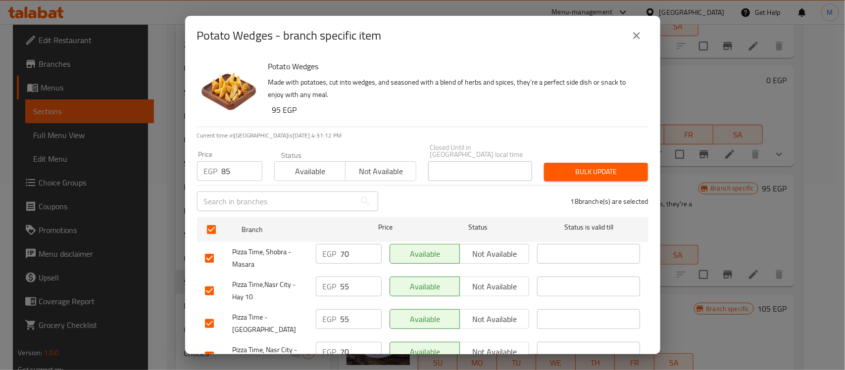
click at [585, 166] on span "Bulk update" at bounding box center [596, 172] width 88 height 12
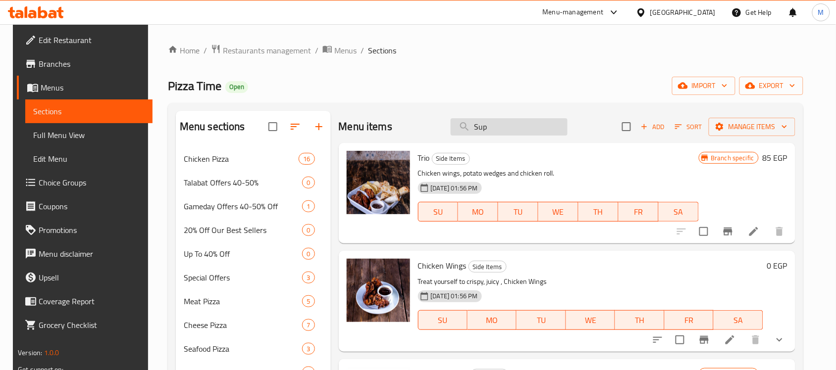
click at [506, 129] on input "Sup" at bounding box center [508, 126] width 117 height 17
paste input "صوص الجبنه وتيكوس"
type input "صوص الجبنه وتيكوس"
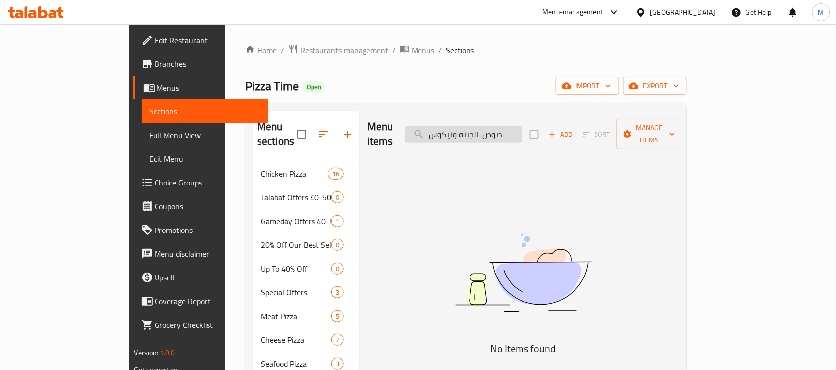
click at [505, 128] on input "صوص الجبنه وتيكوس" at bounding box center [463, 134] width 117 height 17
type input "c"
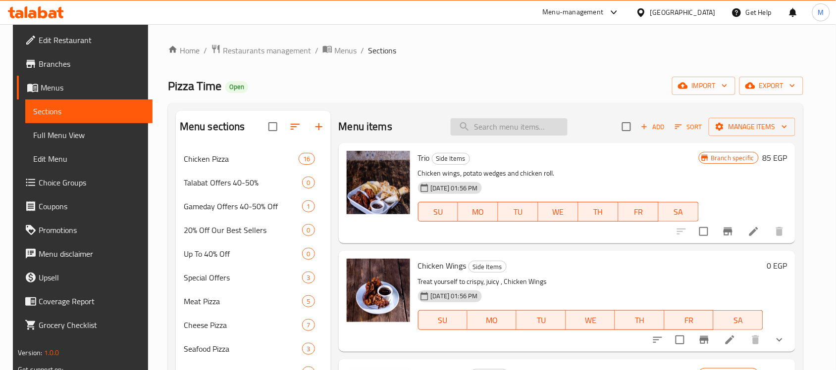
paste input "نص دسته"
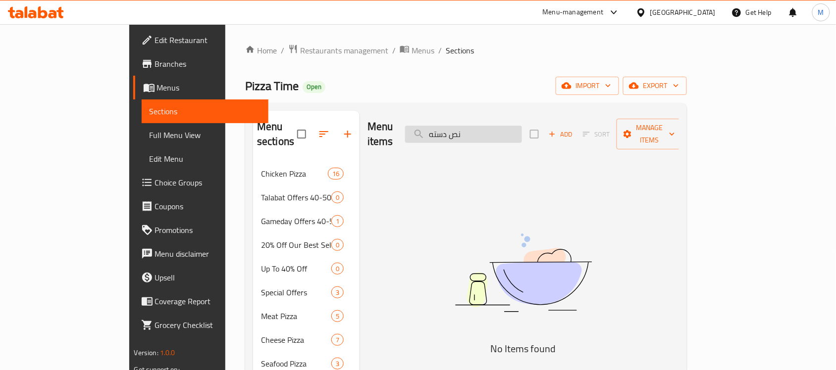
click at [520, 126] on input "نص دسته" at bounding box center [463, 134] width 117 height 17
paste input "تورنيدو شريمب"
click at [522, 127] on input "تورنيدو شريمب" at bounding box center [463, 134] width 117 height 17
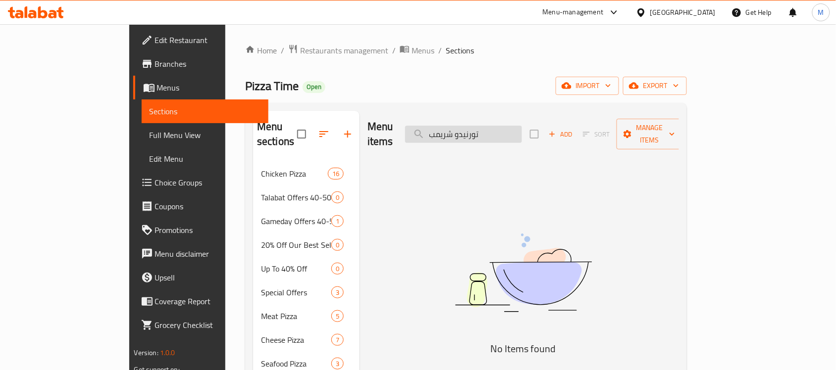
click at [522, 127] on input "تورنيدو شريمب" at bounding box center [463, 134] width 117 height 17
paste input "الوجبه ال15"
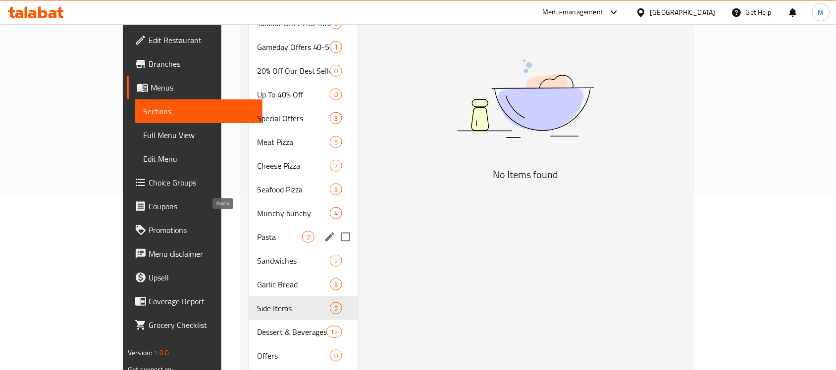
scroll to position [186, 0]
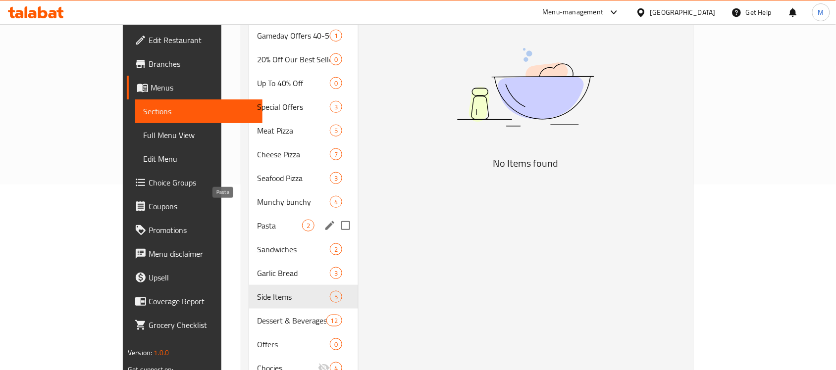
type input "الوجبه ال15"
click at [257, 220] on span "Pasta" at bounding box center [279, 226] width 45 height 12
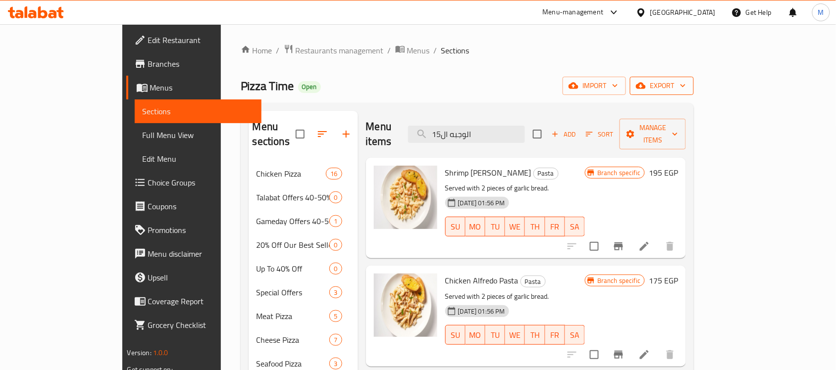
click at [686, 86] on span "export" at bounding box center [662, 86] width 48 height 12
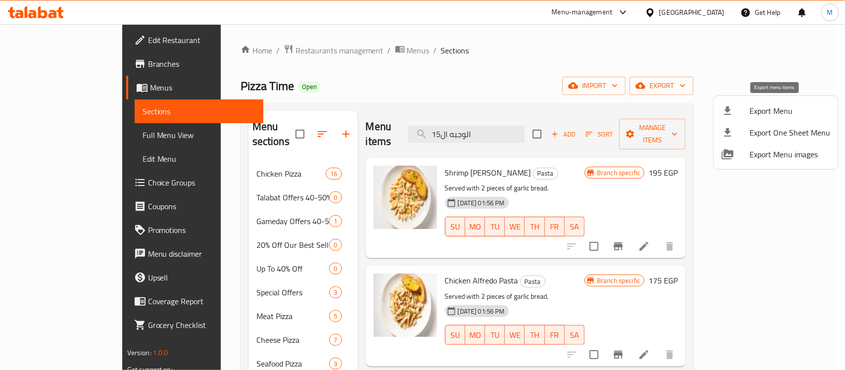
click at [778, 112] on span "Export Menu" at bounding box center [789, 111] width 81 height 12
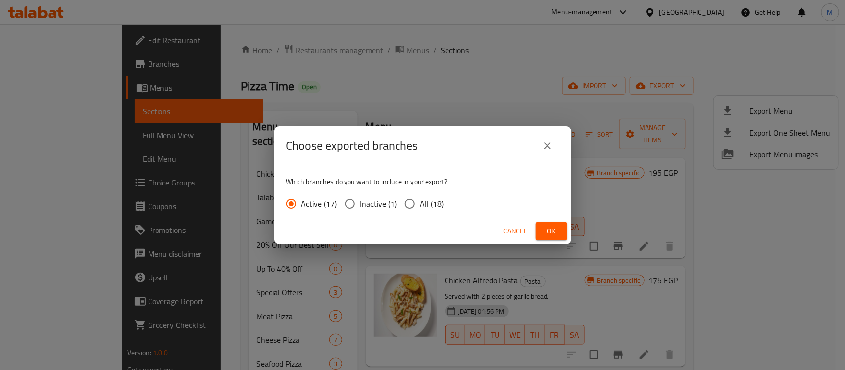
click at [404, 203] on input "All (18)" at bounding box center [409, 204] width 21 height 21
radio input "true"
click at [542, 228] on button "Ok" at bounding box center [552, 231] width 32 height 18
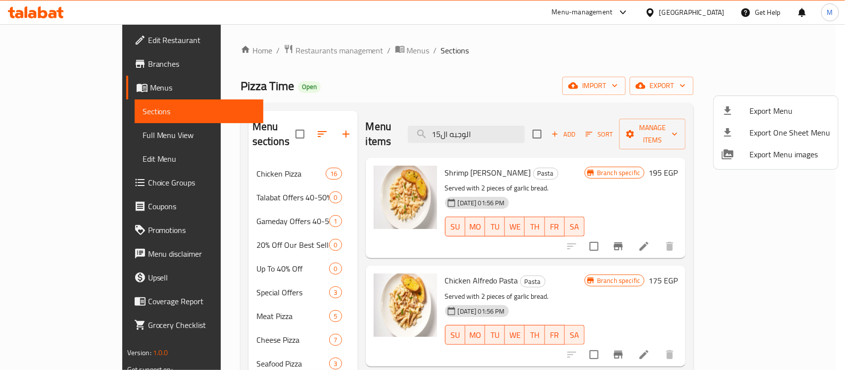
click at [231, 48] on div at bounding box center [422, 185] width 845 height 370
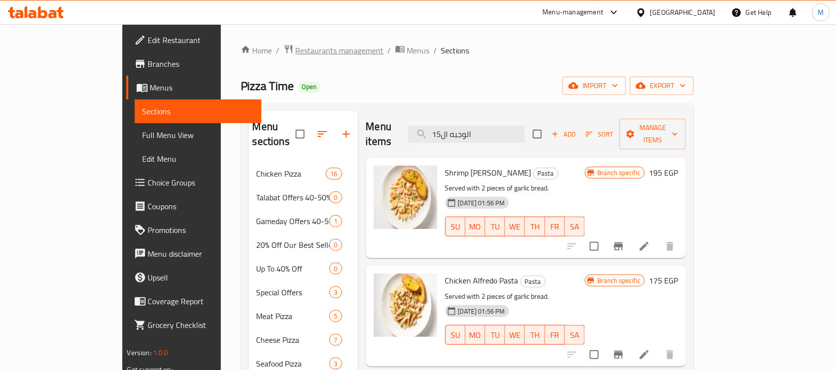
click at [296, 51] on span "Restaurants management" at bounding box center [340, 51] width 88 height 12
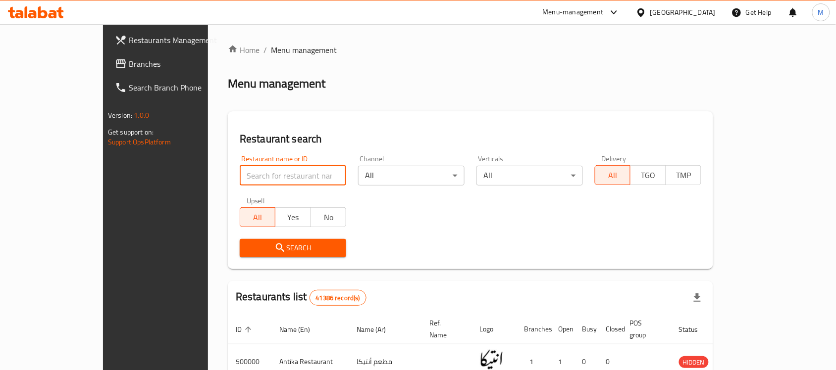
click at [240, 175] on input "search" at bounding box center [293, 176] width 106 height 20
paste input "660492"
type input "660492"
click button "Search" at bounding box center [293, 248] width 106 height 18
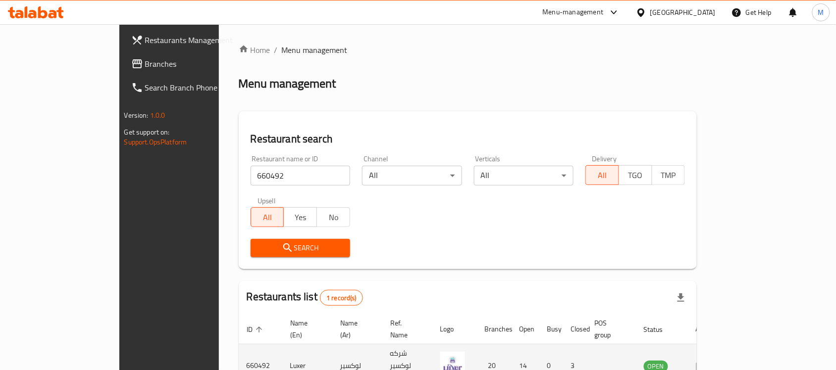
click at [282, 352] on td "Luxer" at bounding box center [307, 367] width 50 height 44
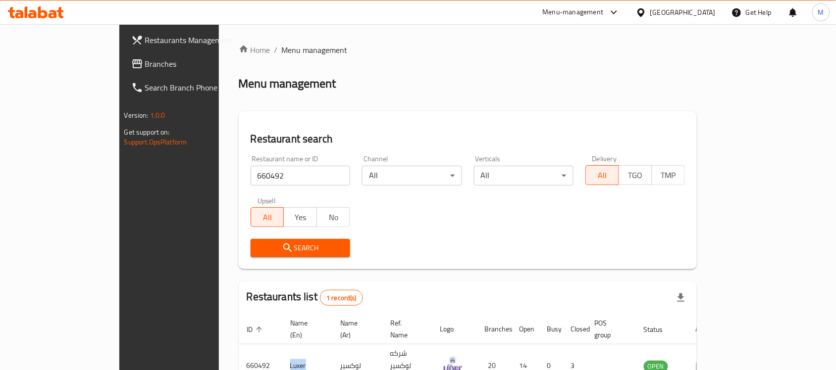
copy td "Luxer"
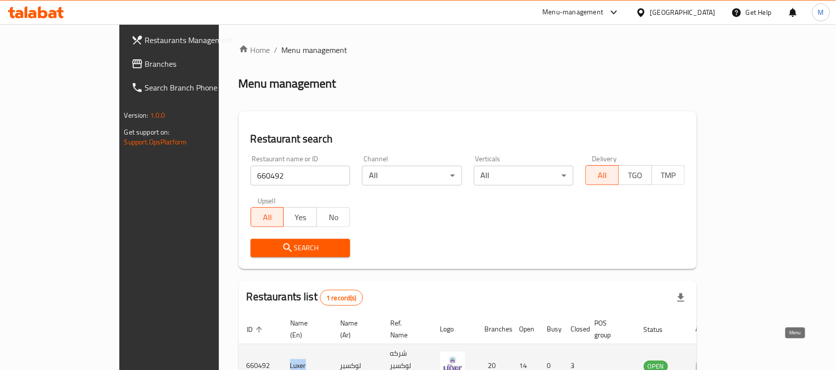
click at [707, 362] on icon "enhanced table" at bounding box center [701, 366] width 11 height 8
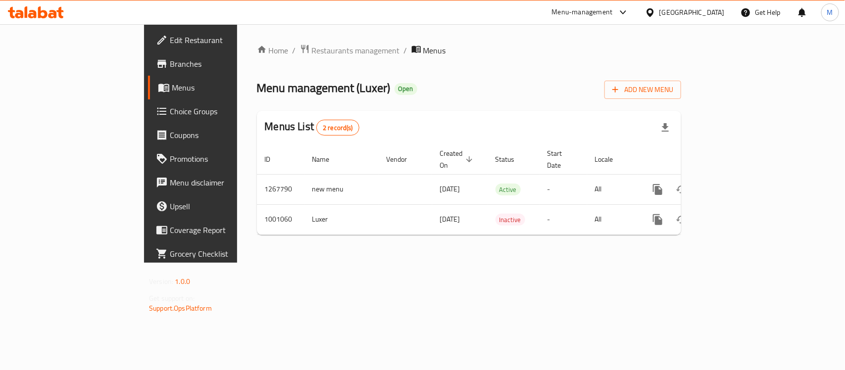
click at [170, 62] on span "Branches" at bounding box center [223, 64] width 107 height 12
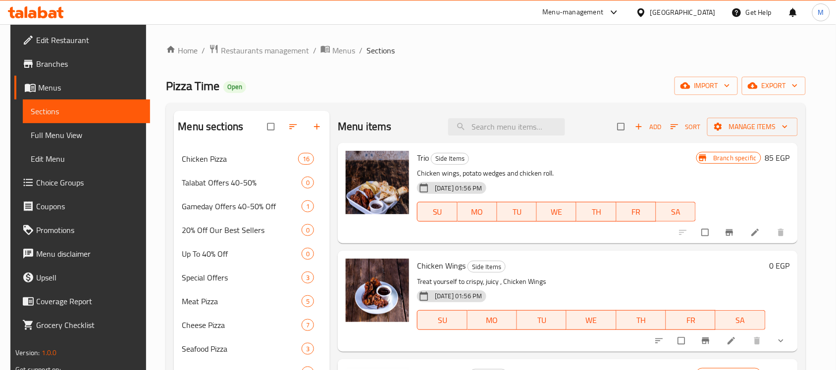
click at [48, 178] on span "Choice Groups" at bounding box center [89, 183] width 106 height 12
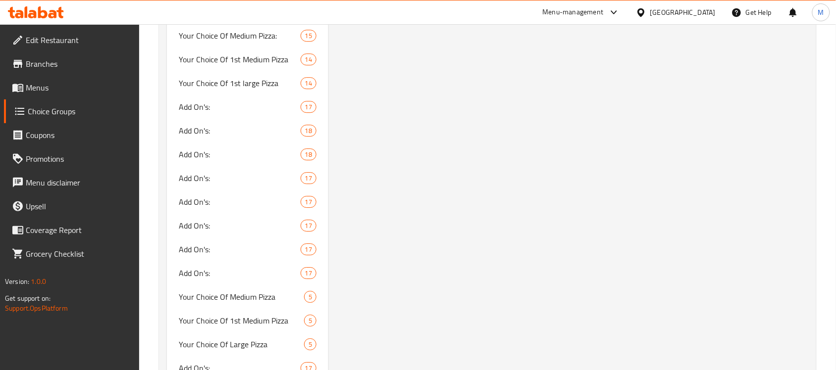
scroll to position [804, 0]
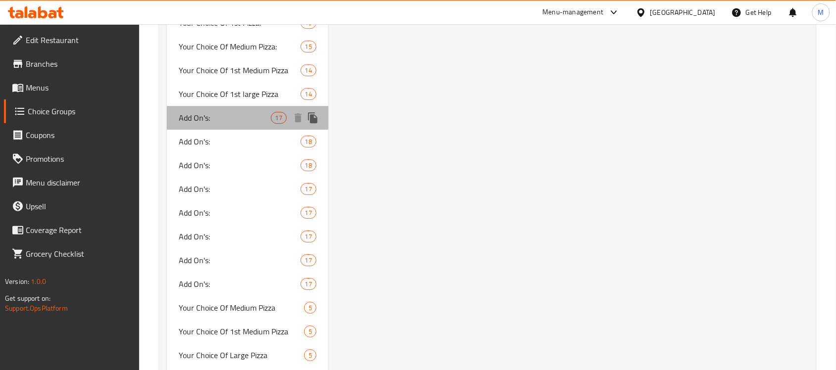
click at [232, 115] on span "Add On's:" at bounding box center [225, 118] width 92 height 12
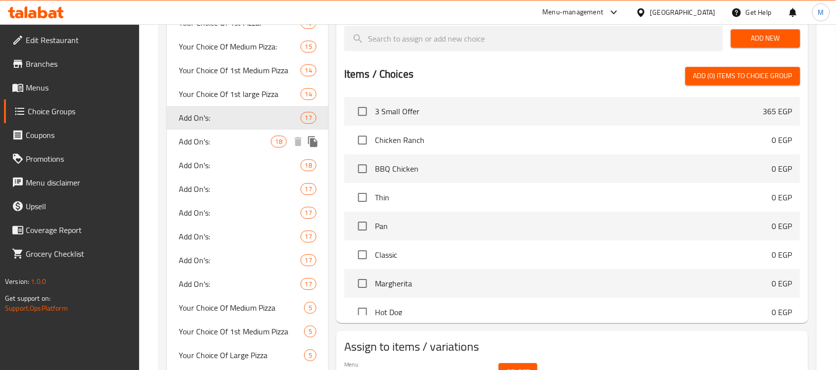
type input "Add On's:"
type input "الإضافات:"
type input "0"
type input "15"
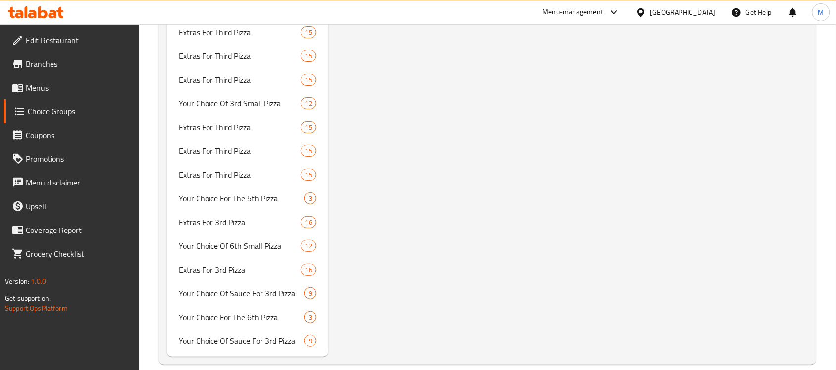
scroll to position [8863, 0]
